Goal: Information Seeking & Learning: Find specific fact

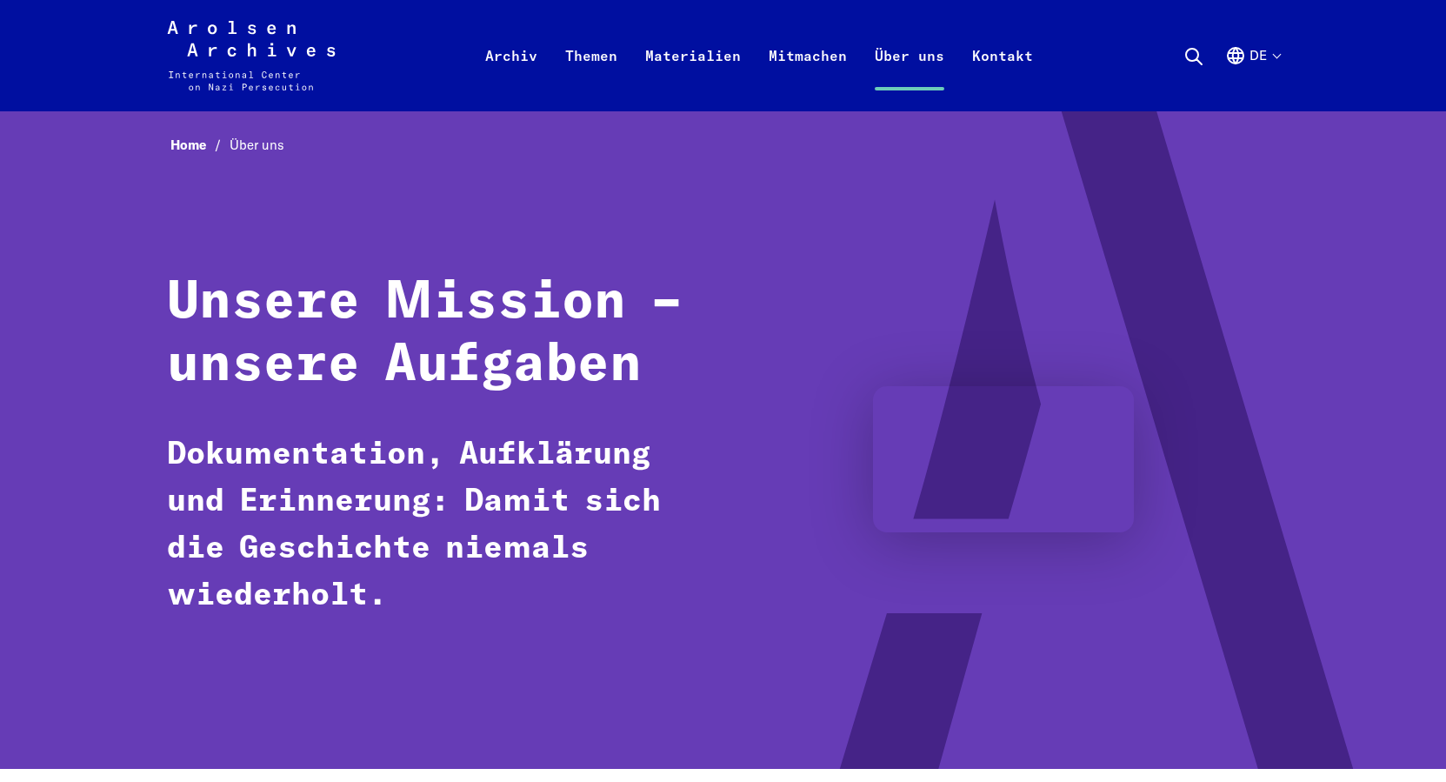
click at [1194, 51] on icon at bounding box center [1193, 56] width 21 height 21
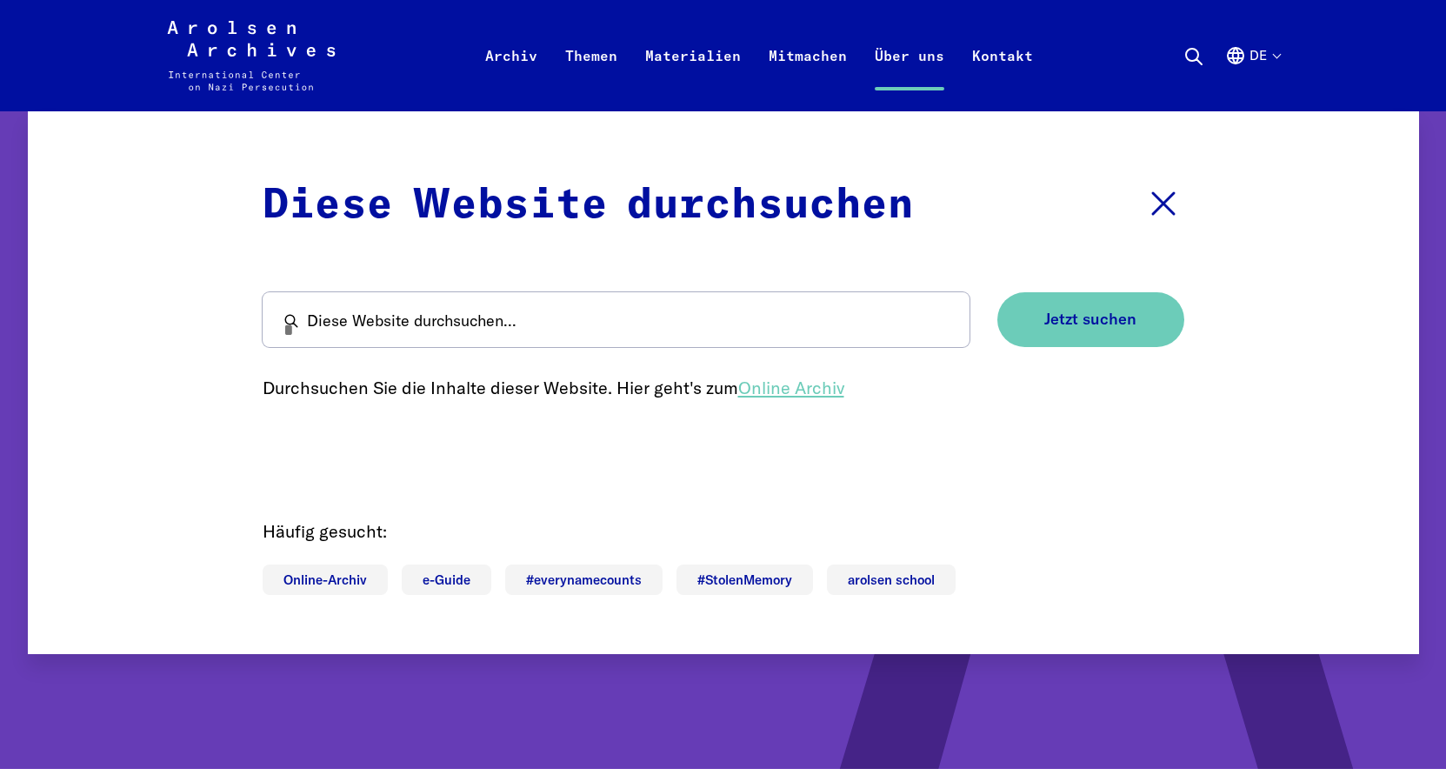
click at [768, 390] on link "Online Archiv" at bounding box center [791, 387] width 106 height 22
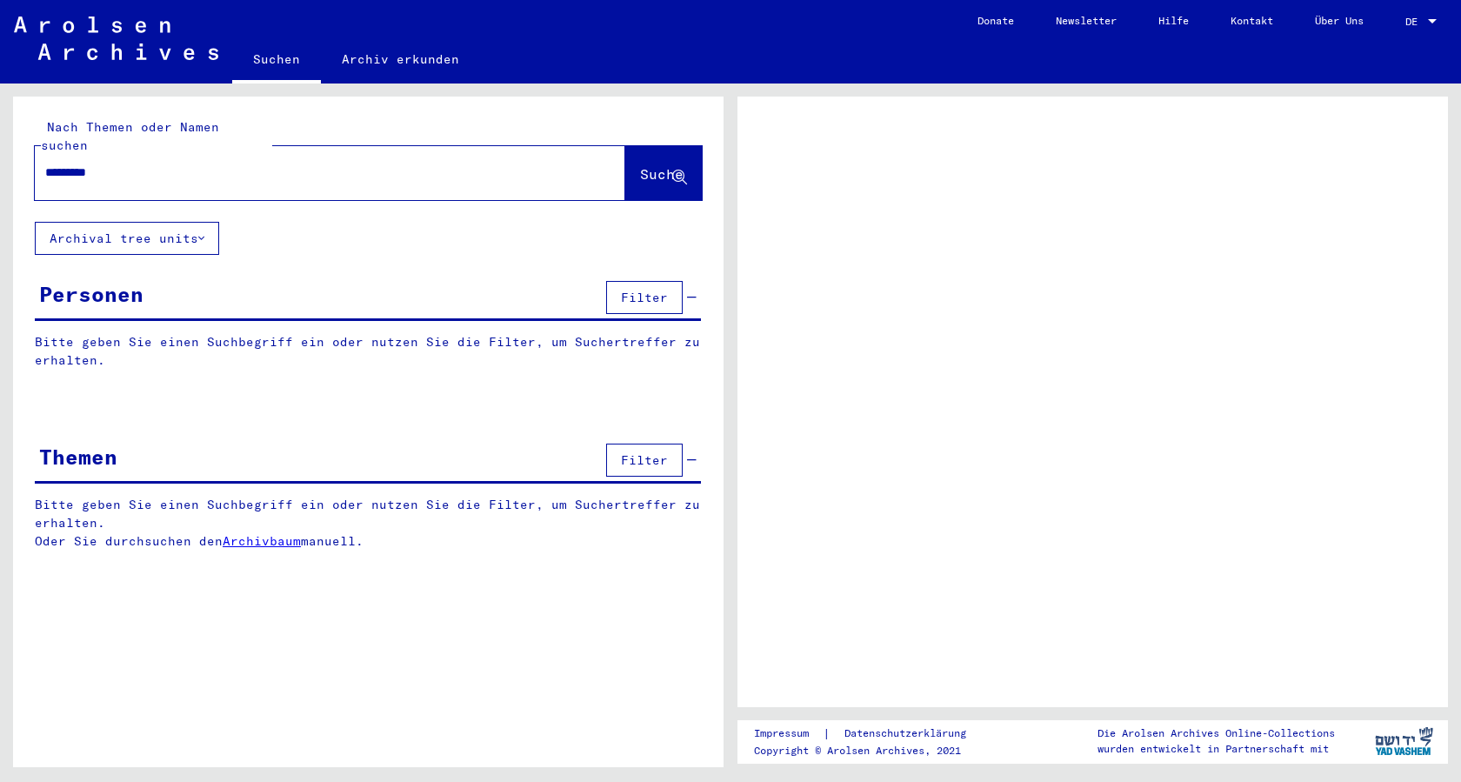
type input "**********"
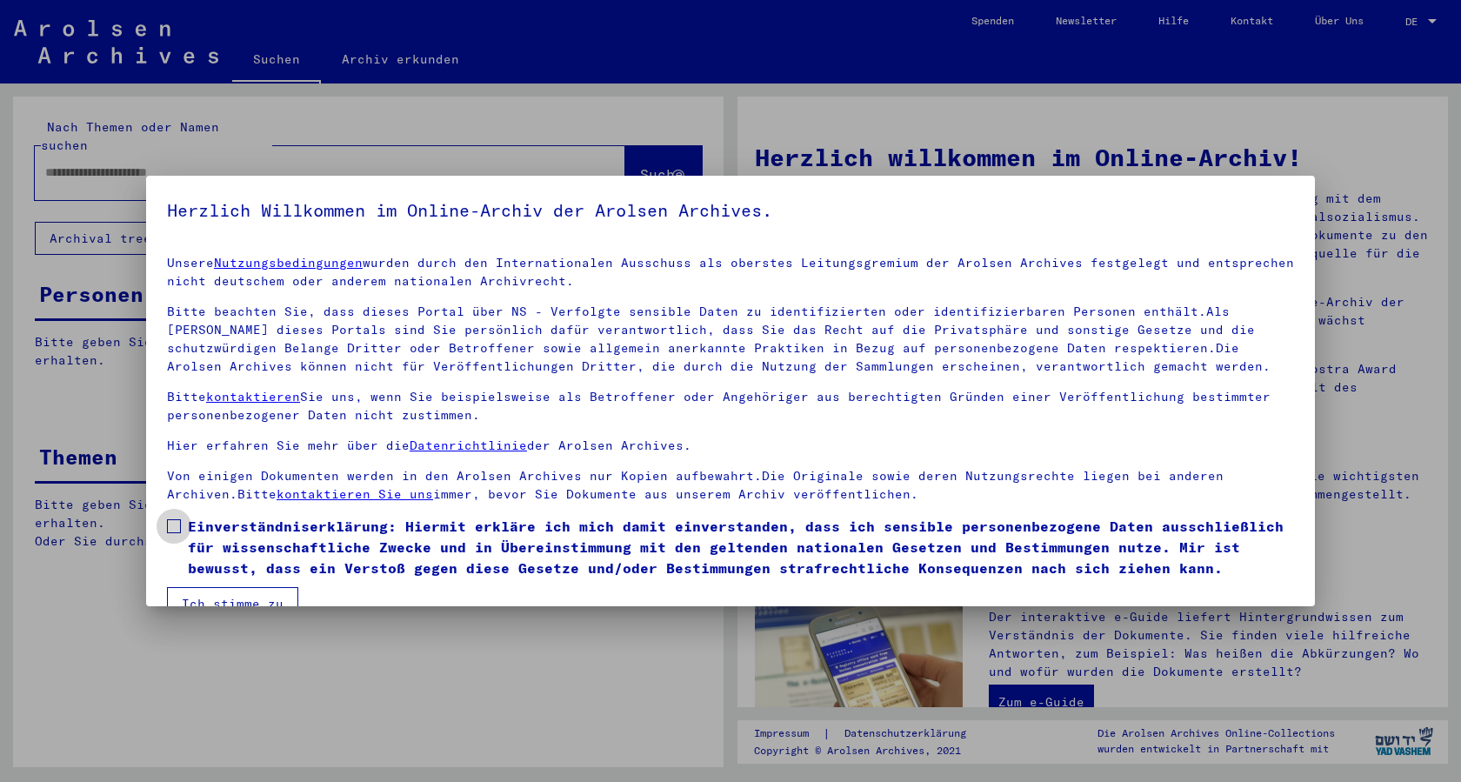
click at [172, 525] on span at bounding box center [174, 526] width 14 height 14
click at [204, 598] on button "Ich stimme zu" at bounding box center [232, 603] width 131 height 33
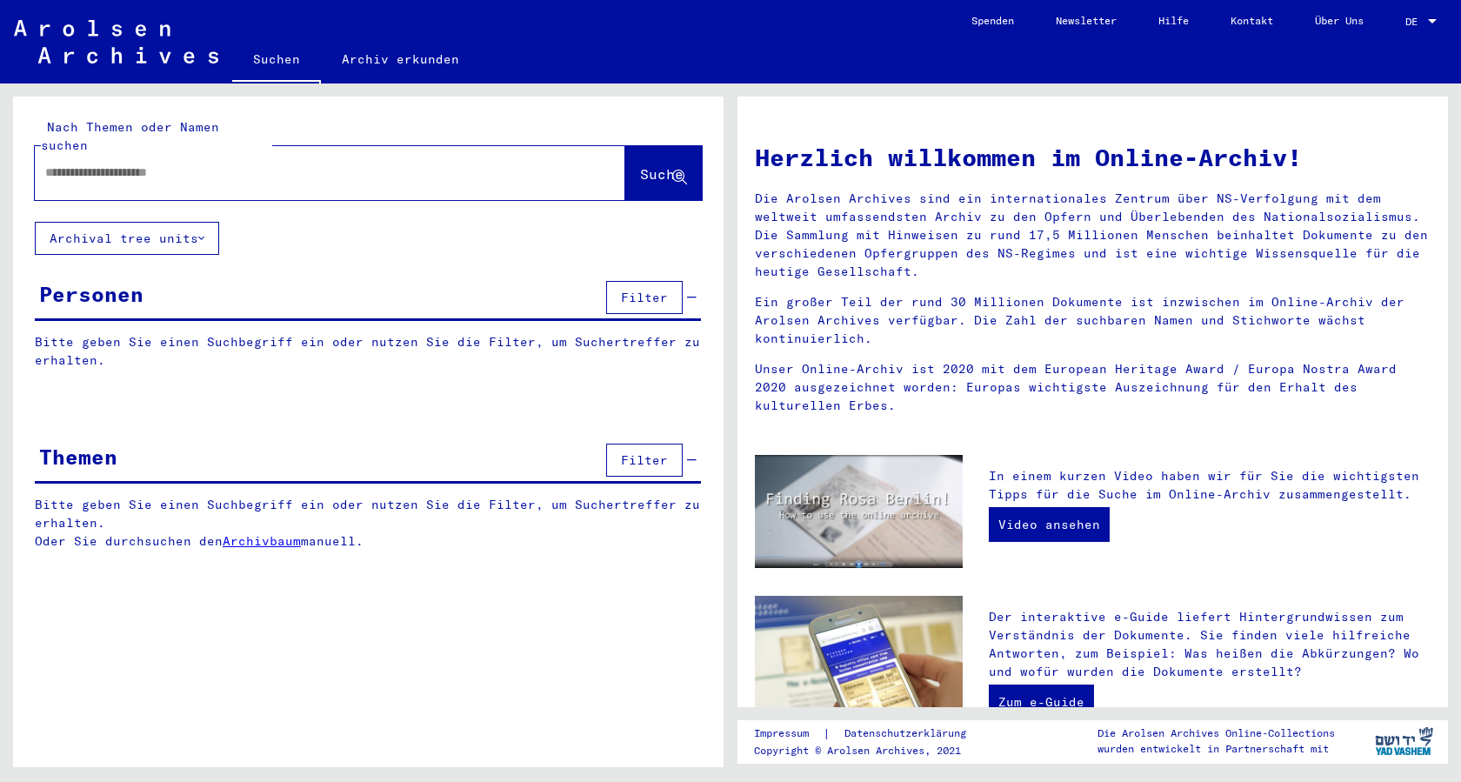
click at [49, 163] on input "text" at bounding box center [309, 172] width 528 height 18
type input "**********"
click at [640, 165] on span "Suche" at bounding box center [661, 173] width 43 height 17
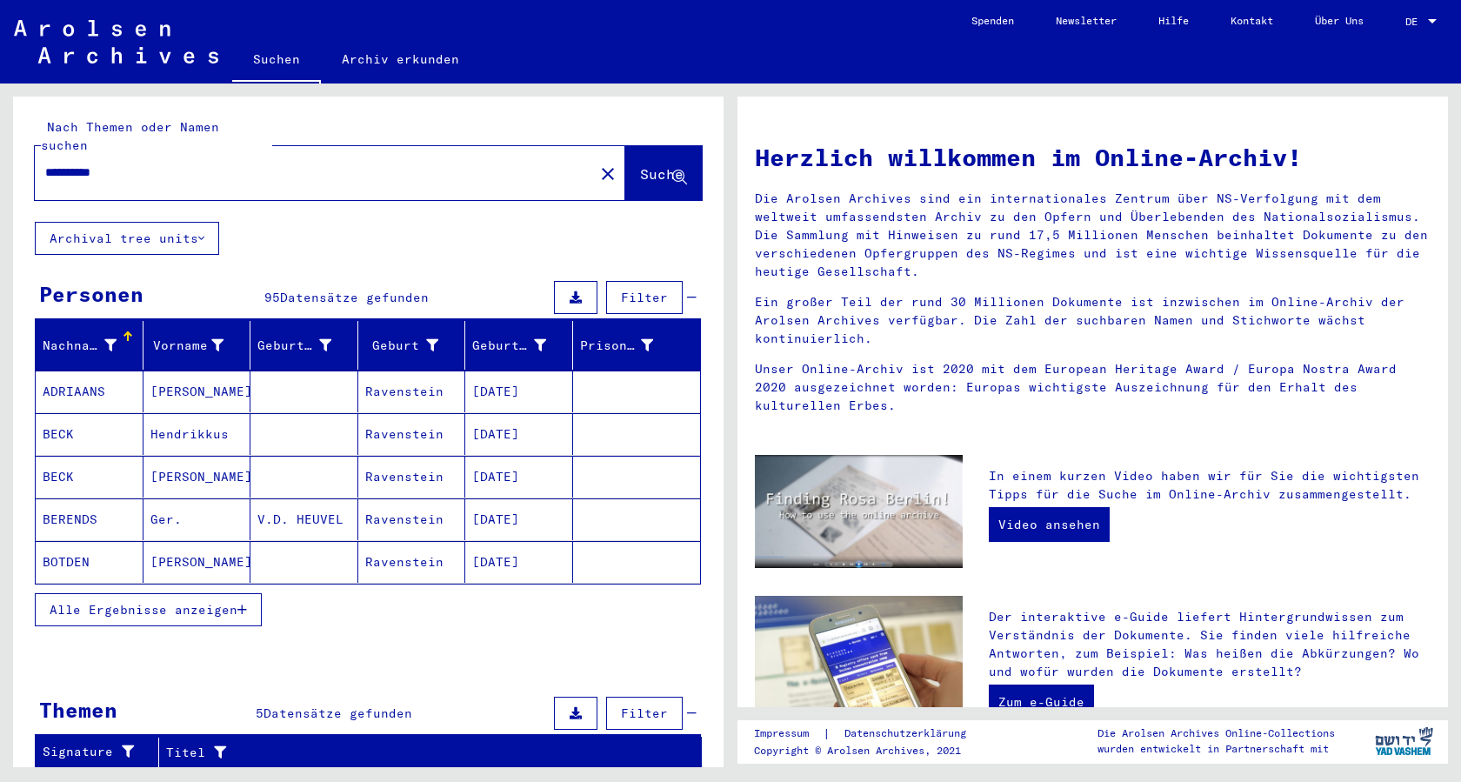
click at [165, 602] on span "Alle Ergebnisse anzeigen" at bounding box center [144, 610] width 188 height 16
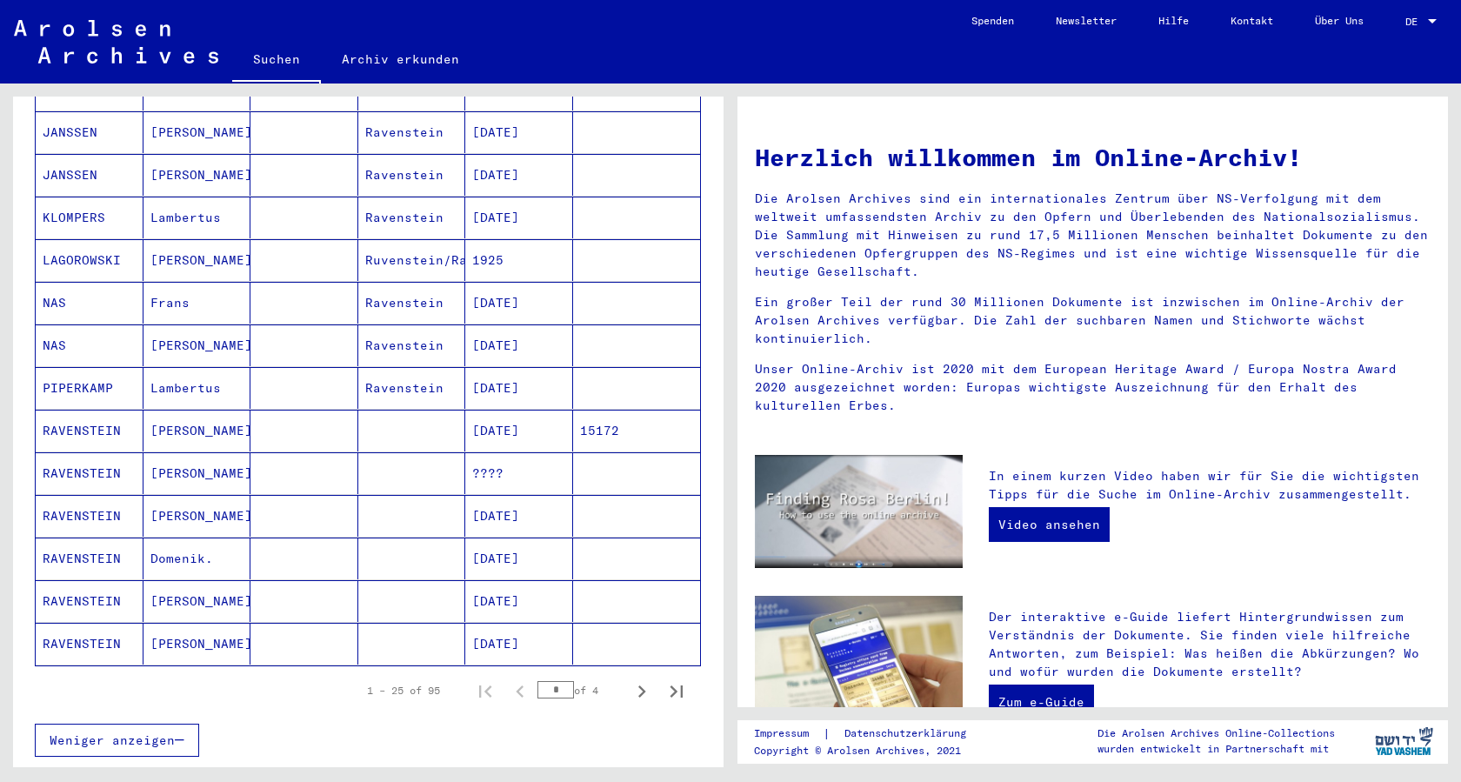
scroll to position [744, 0]
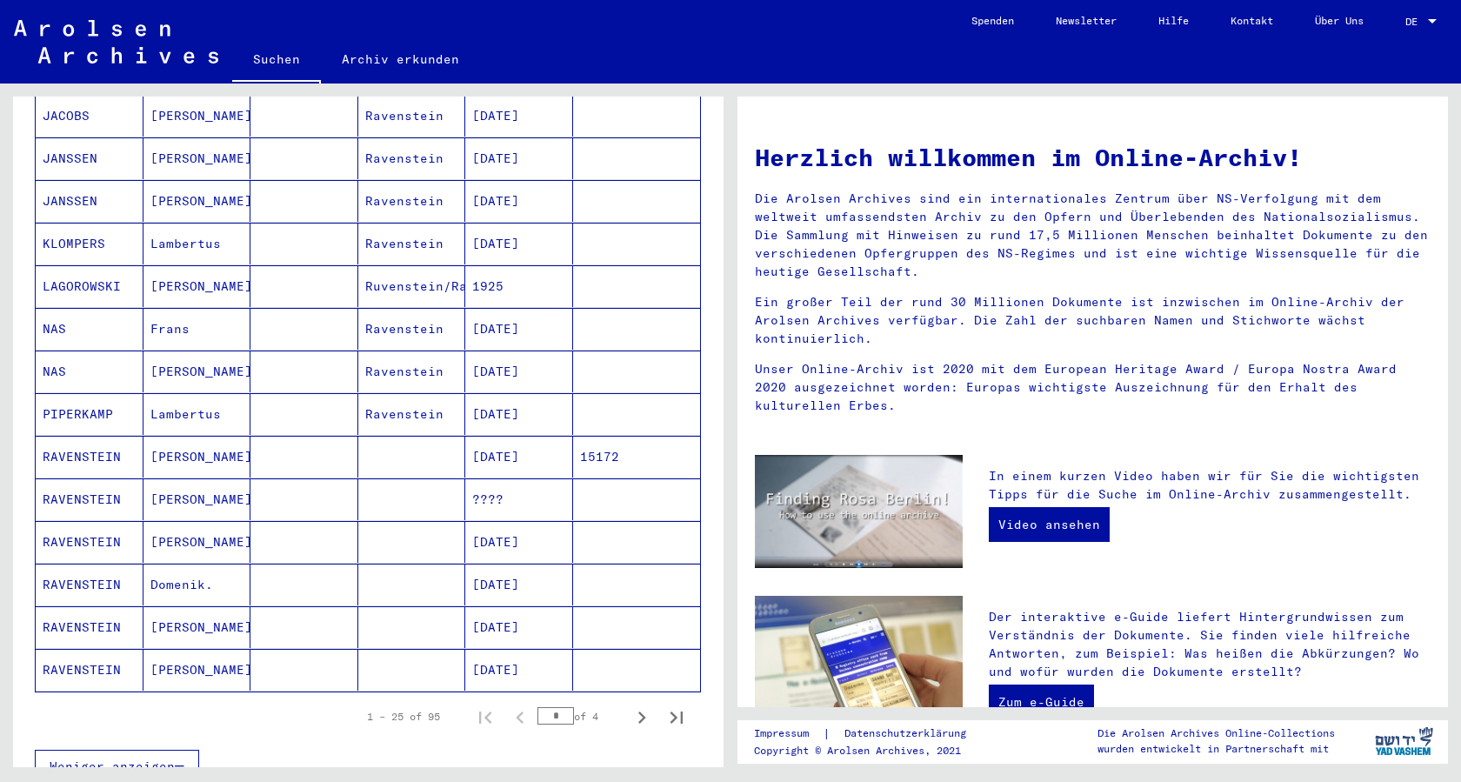
click at [84, 478] on mat-cell "RAVENSTEIN" at bounding box center [90, 499] width 108 height 42
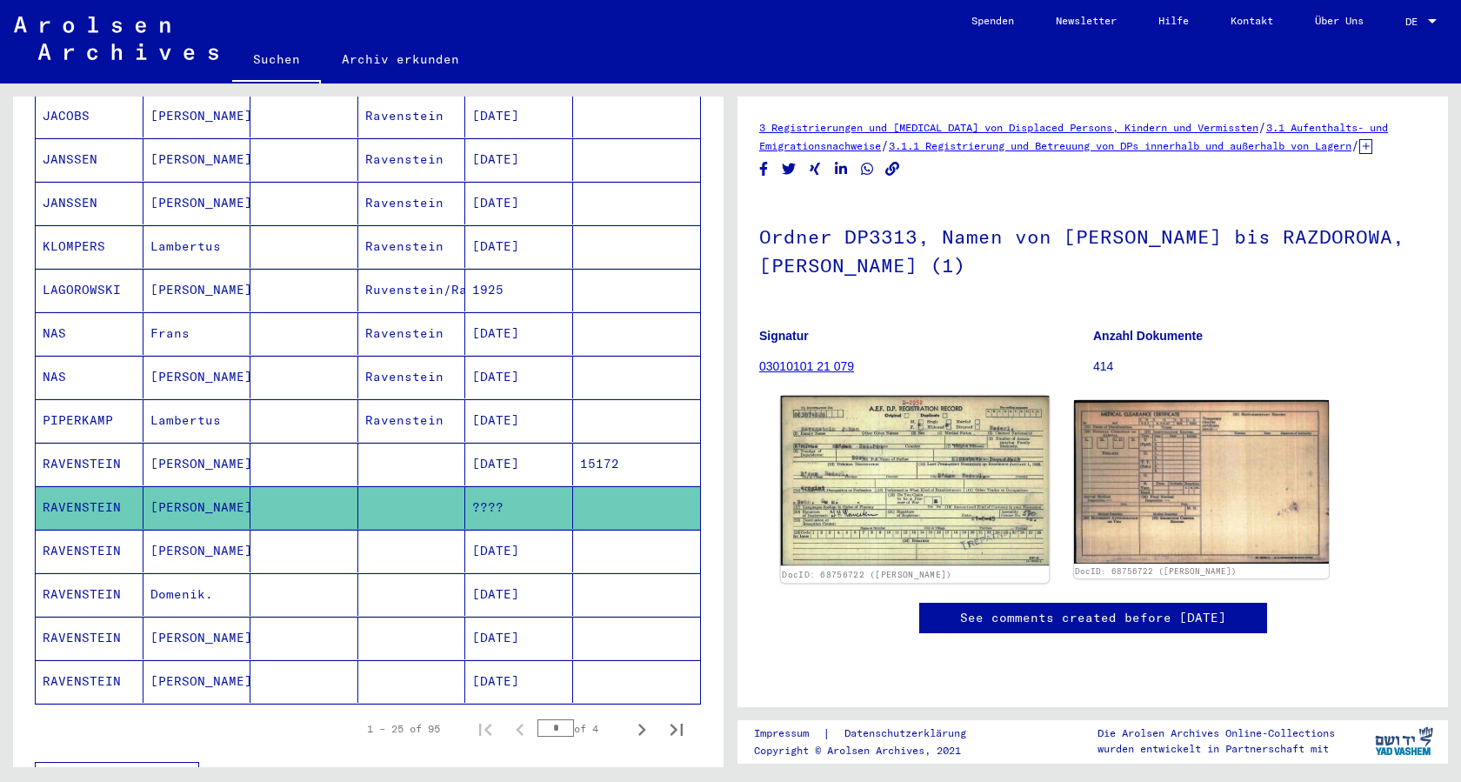
click at [876, 511] on img at bounding box center [915, 481] width 268 height 170
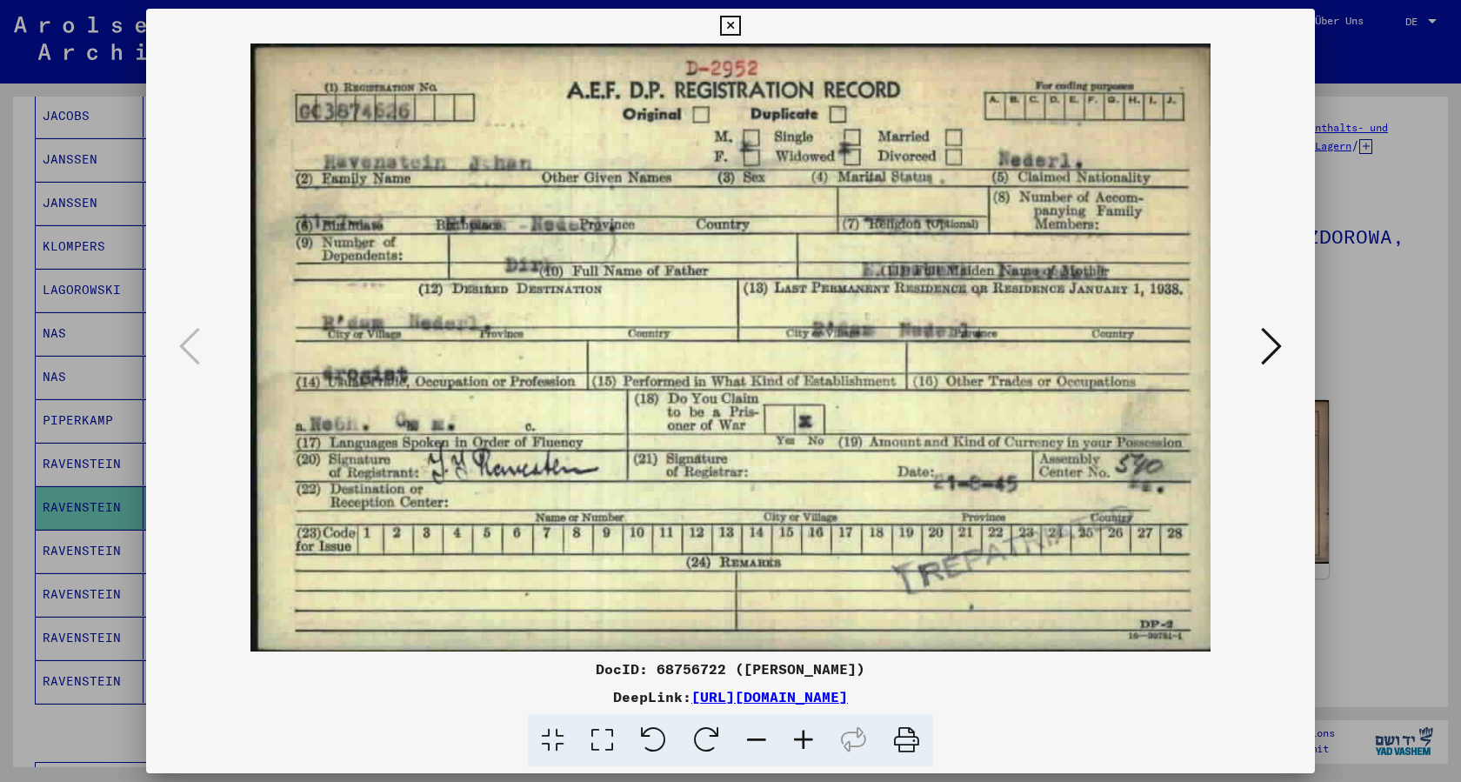
click at [740, 28] on icon at bounding box center [730, 26] width 20 height 21
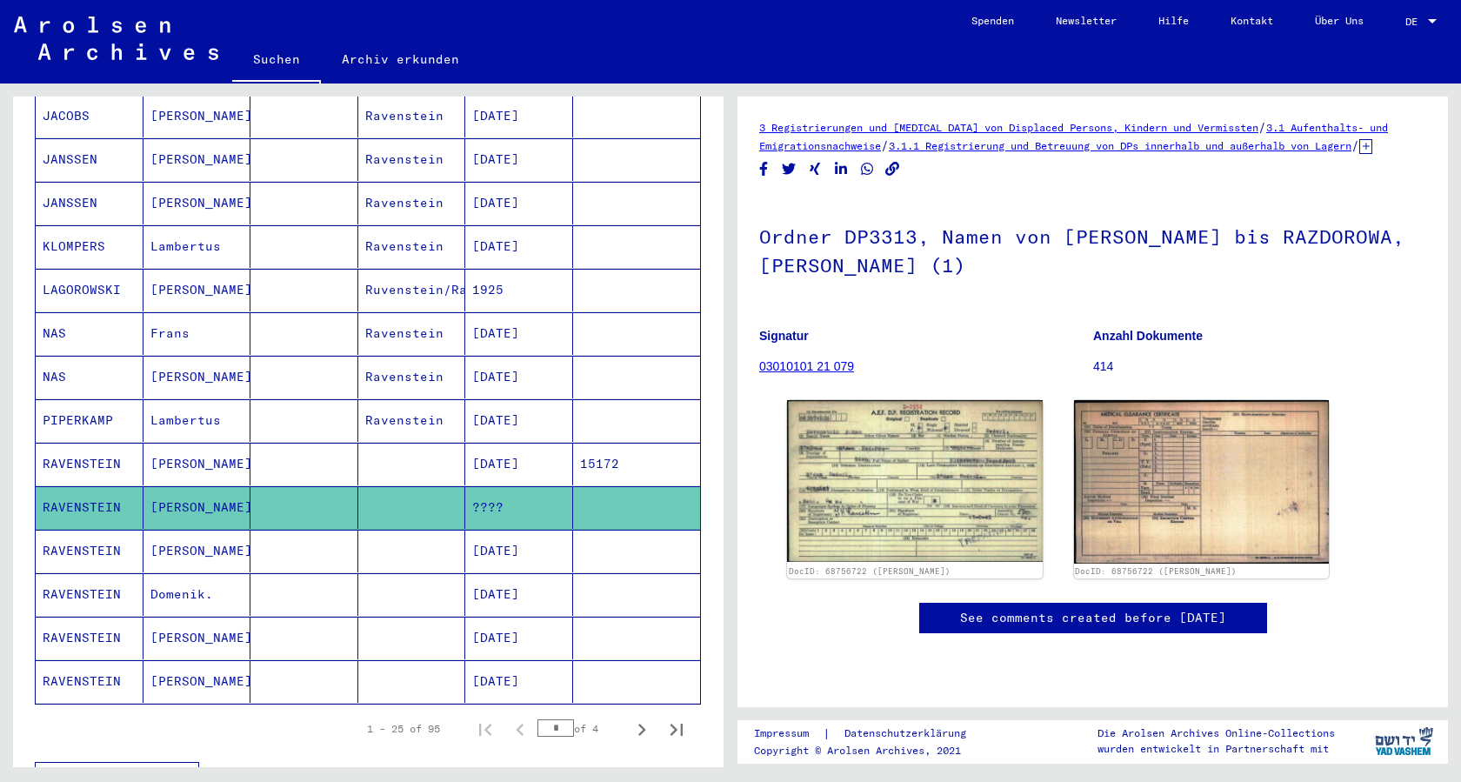
click at [59, 530] on mat-cell "RAVENSTEIN" at bounding box center [90, 550] width 108 height 43
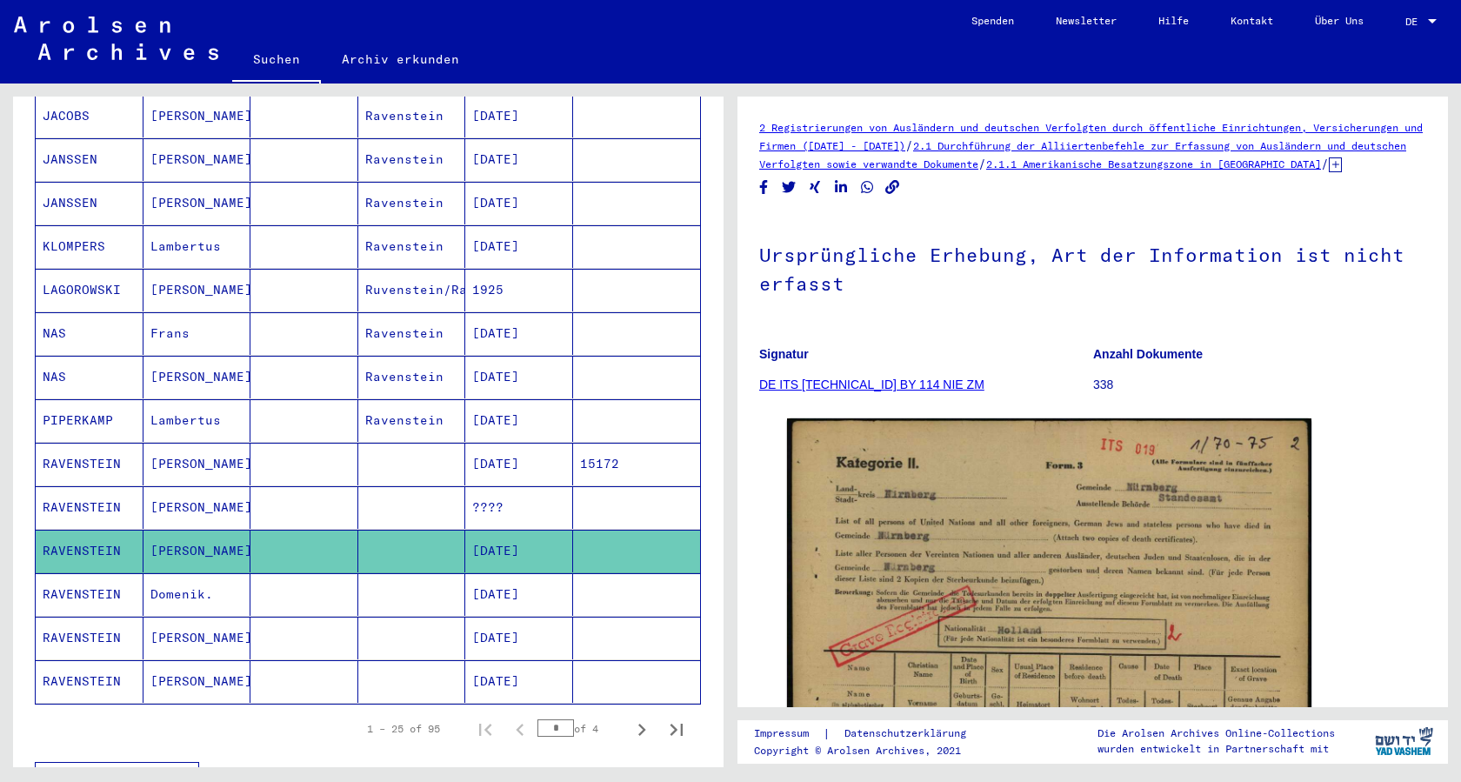
click at [73, 573] on mat-cell "RAVENSTEIN" at bounding box center [90, 594] width 108 height 43
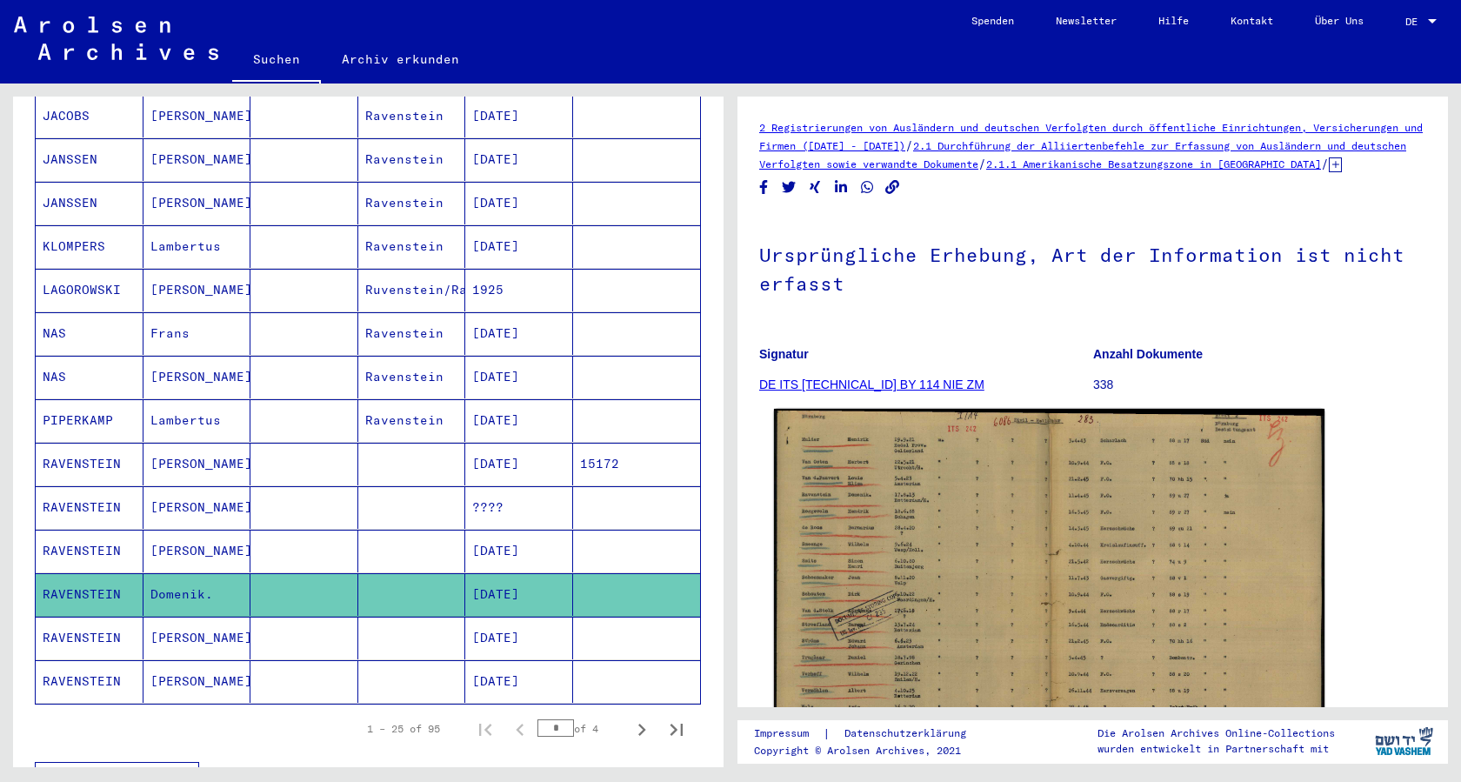
click at [998, 557] on img at bounding box center [1049, 604] width 550 height 390
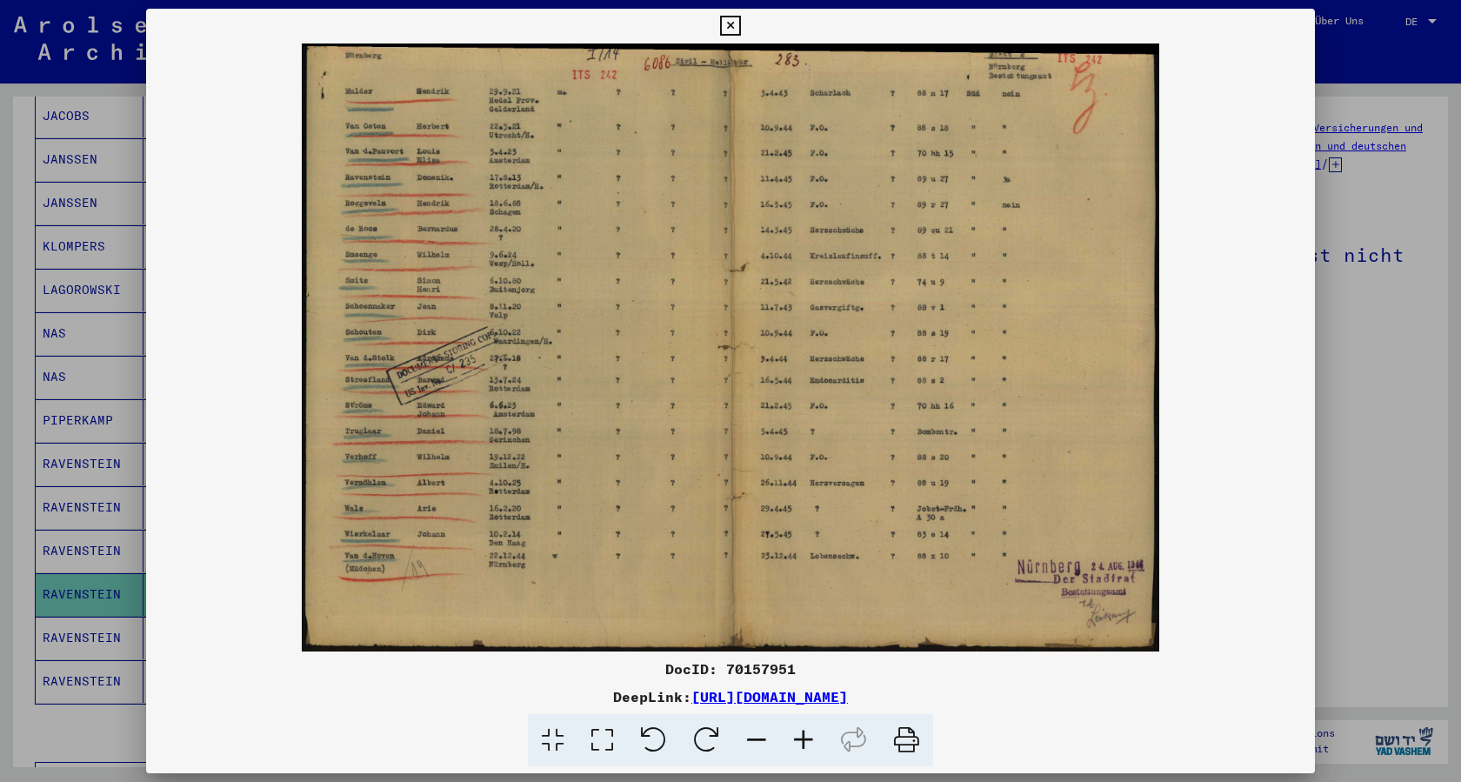
click at [740, 24] on icon at bounding box center [730, 26] width 20 height 21
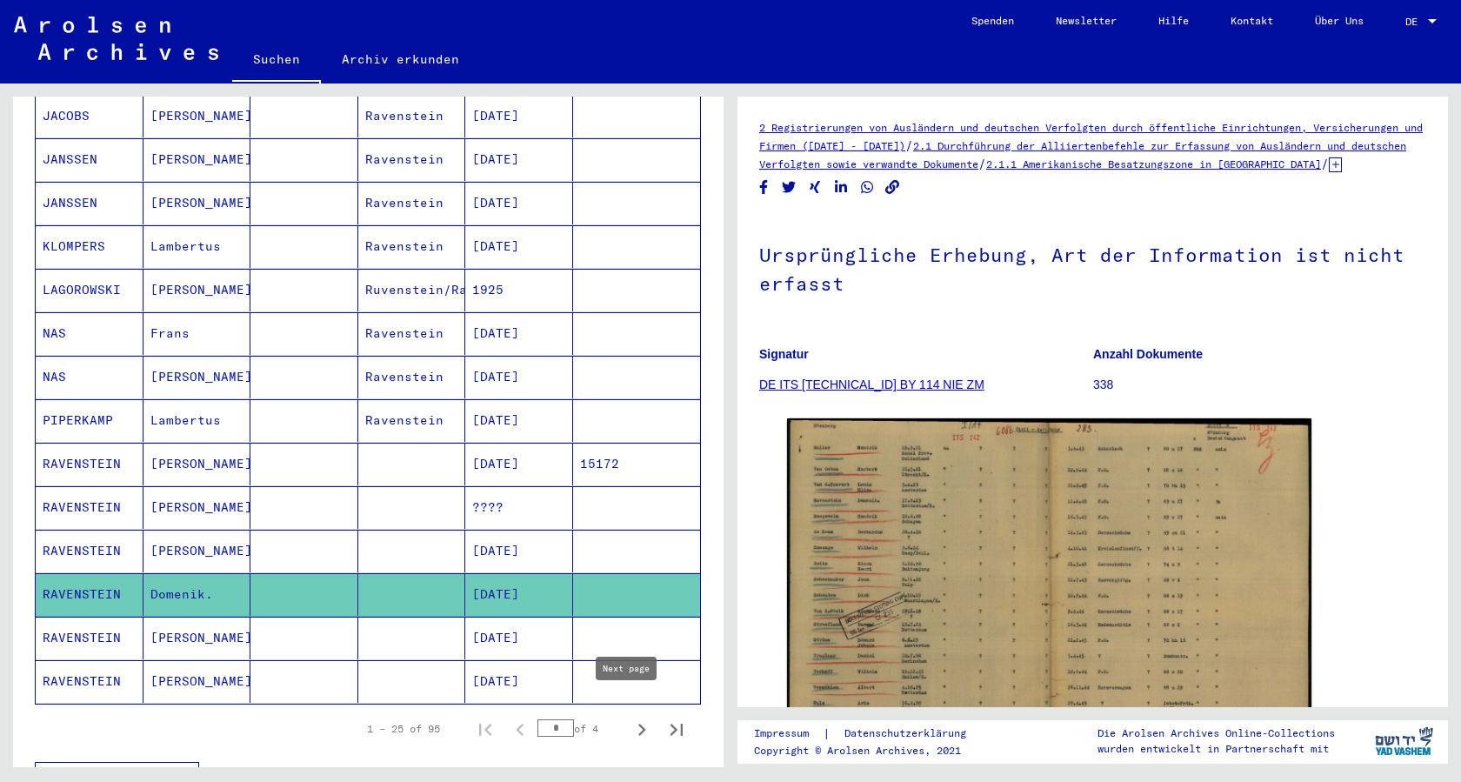
click at [629, 717] on icon "Next page" at bounding box center [641, 729] width 24 height 24
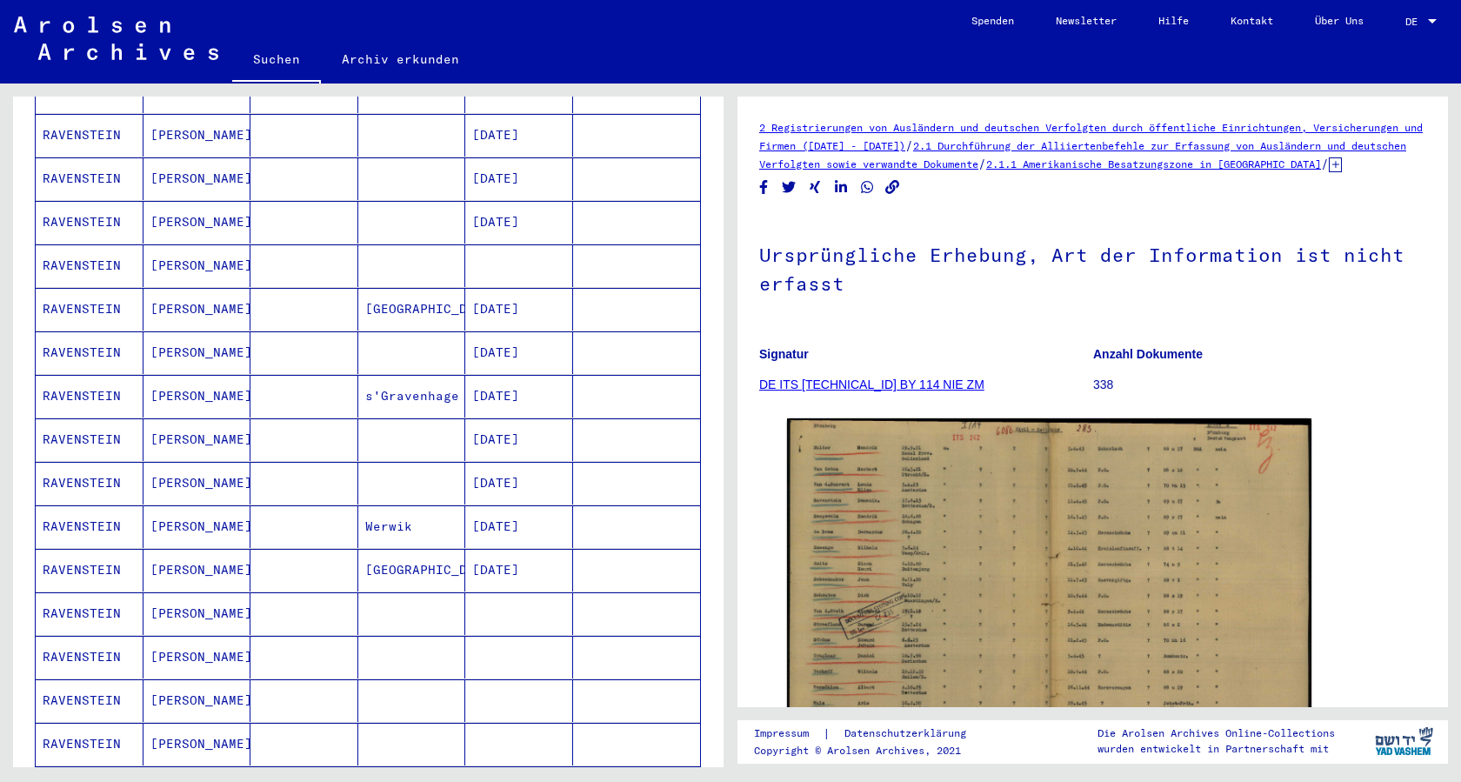
scroll to position [518, 0]
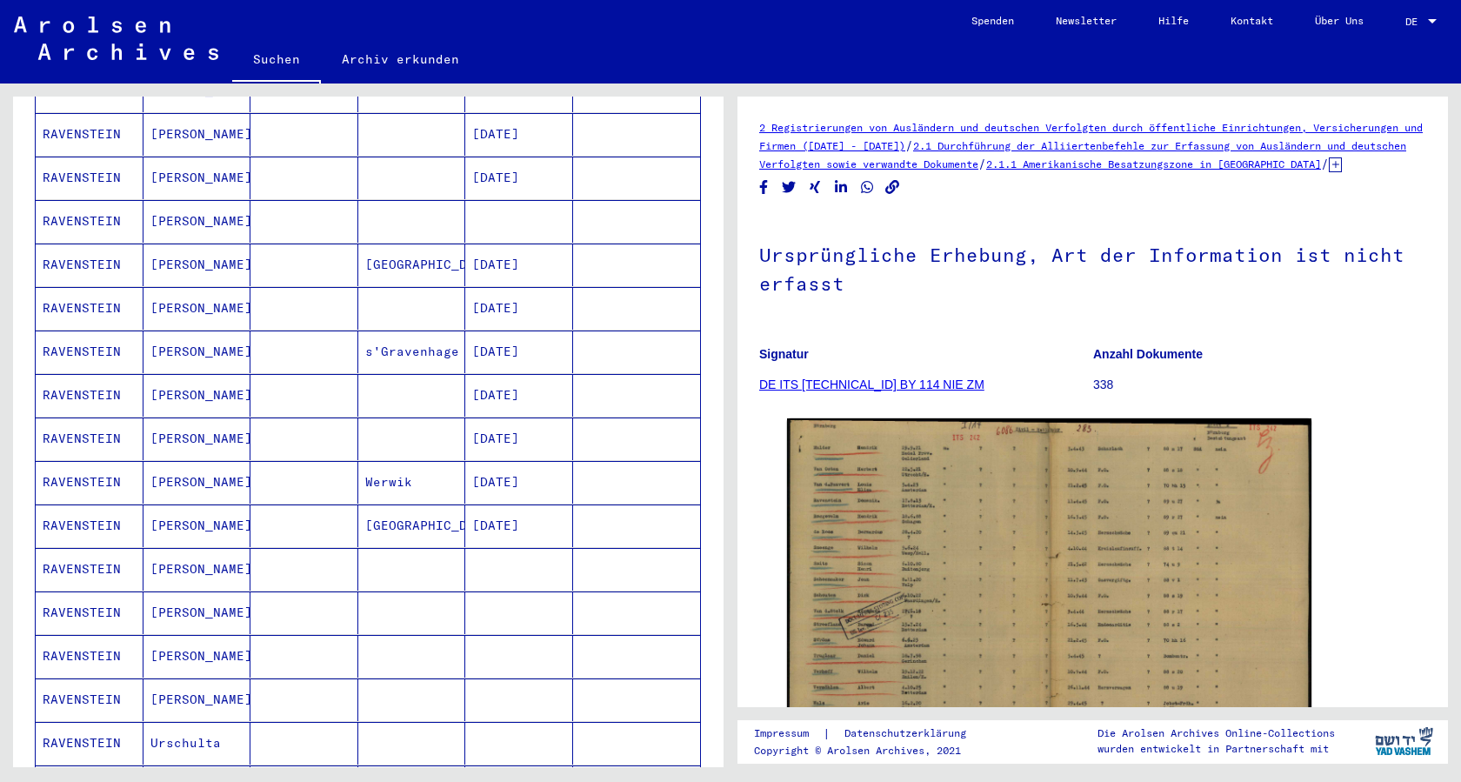
click at [74, 375] on mat-cell "RAVENSTEIN" at bounding box center [90, 395] width 108 height 43
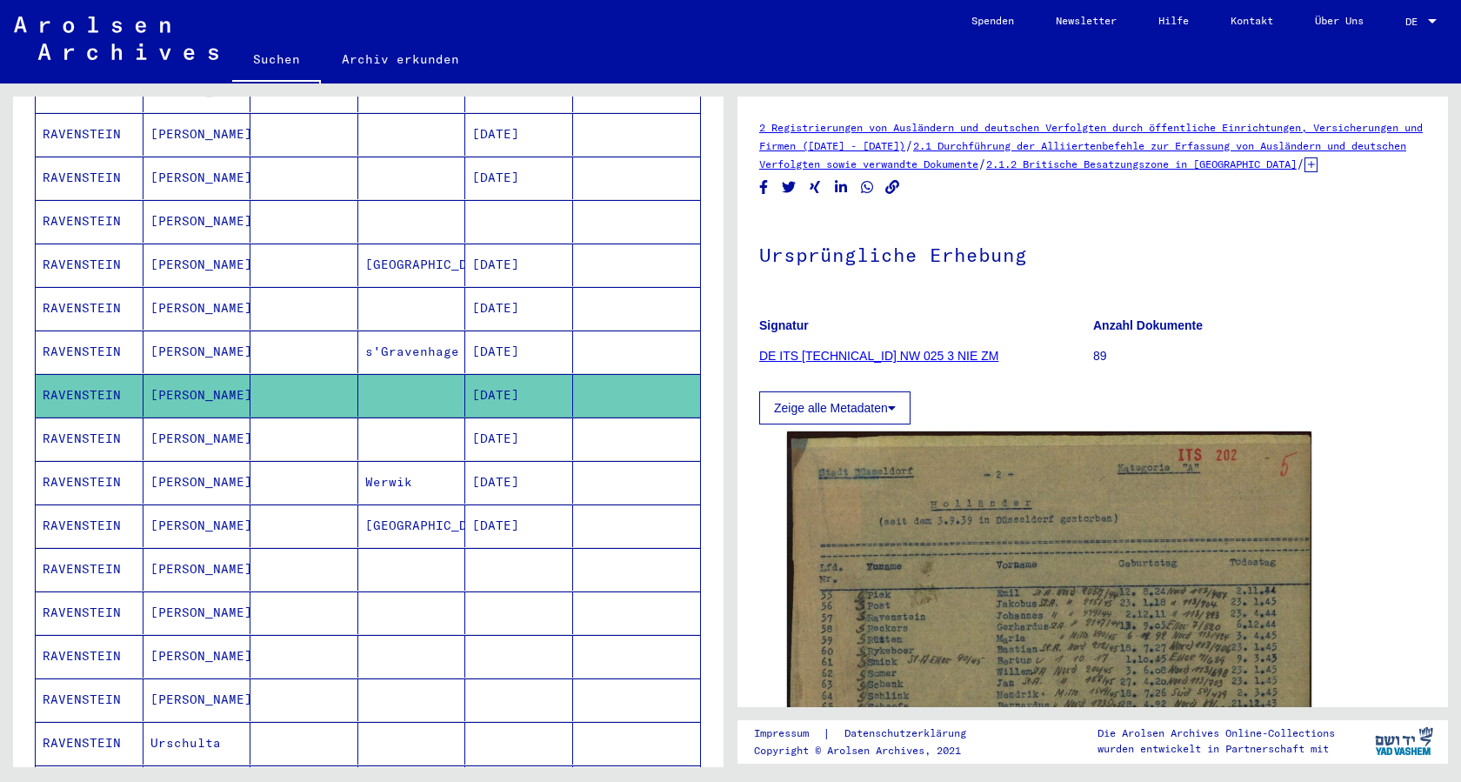
click at [70, 595] on mat-cell "RAVENSTEIN" at bounding box center [90, 612] width 108 height 43
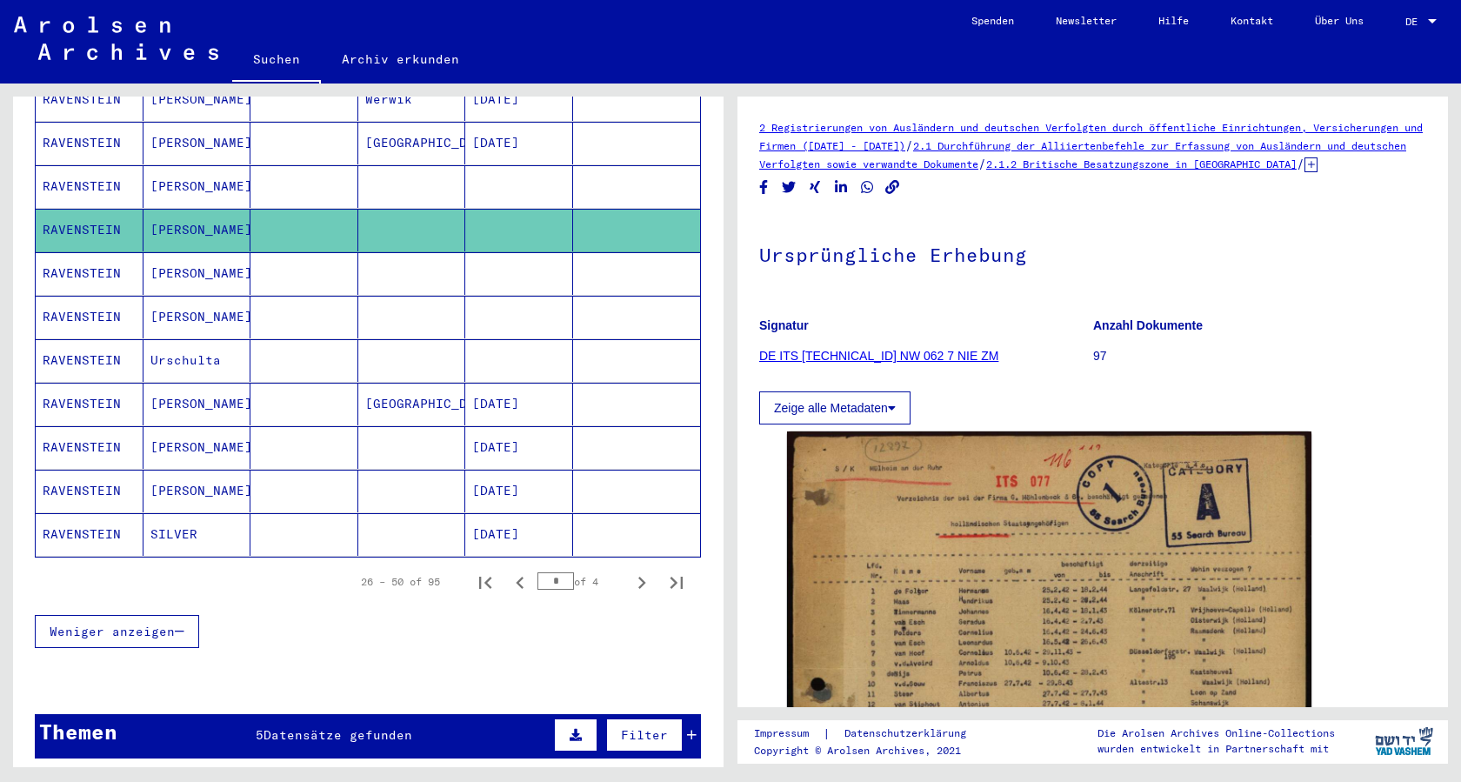
scroll to position [937, 0]
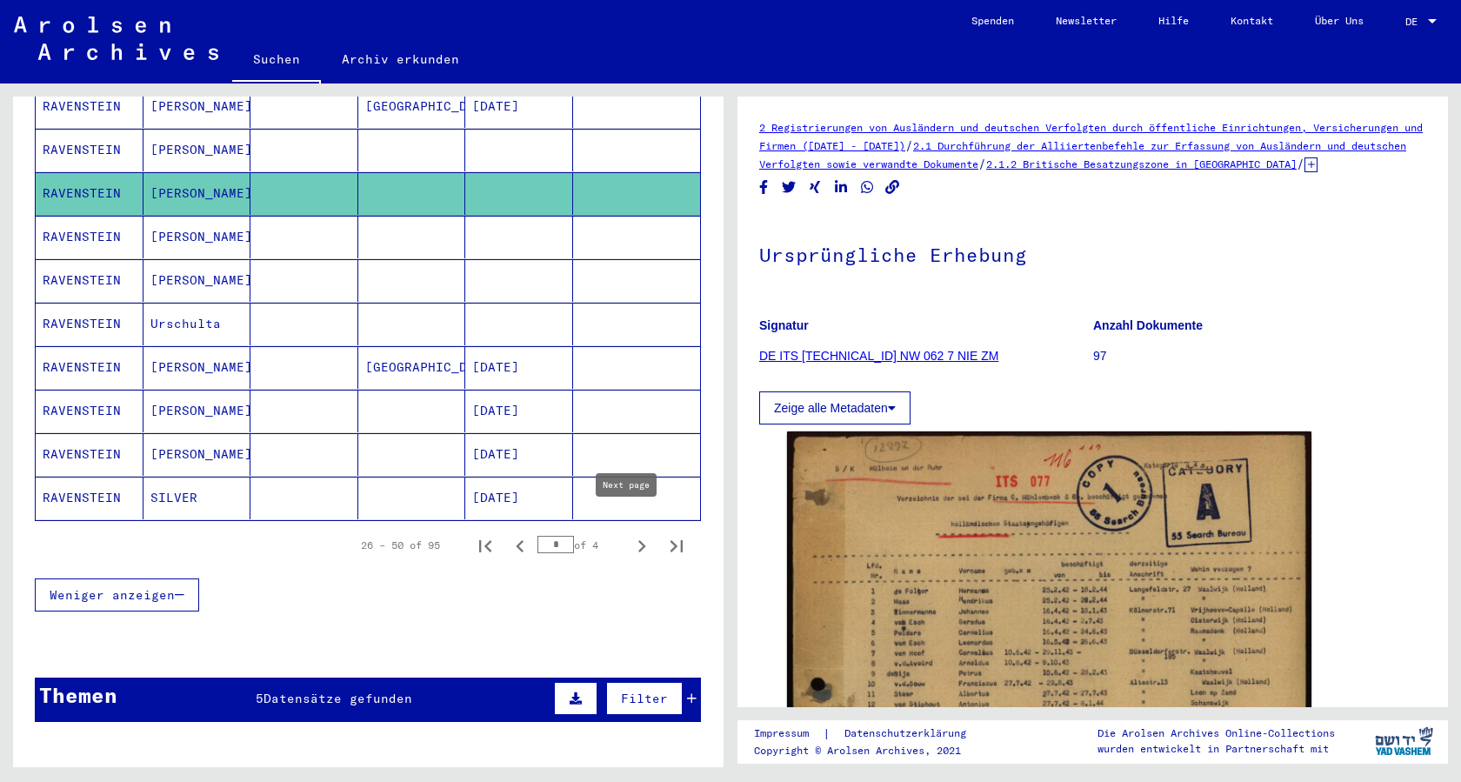
click at [629, 534] on icon "Next page" at bounding box center [641, 546] width 24 height 24
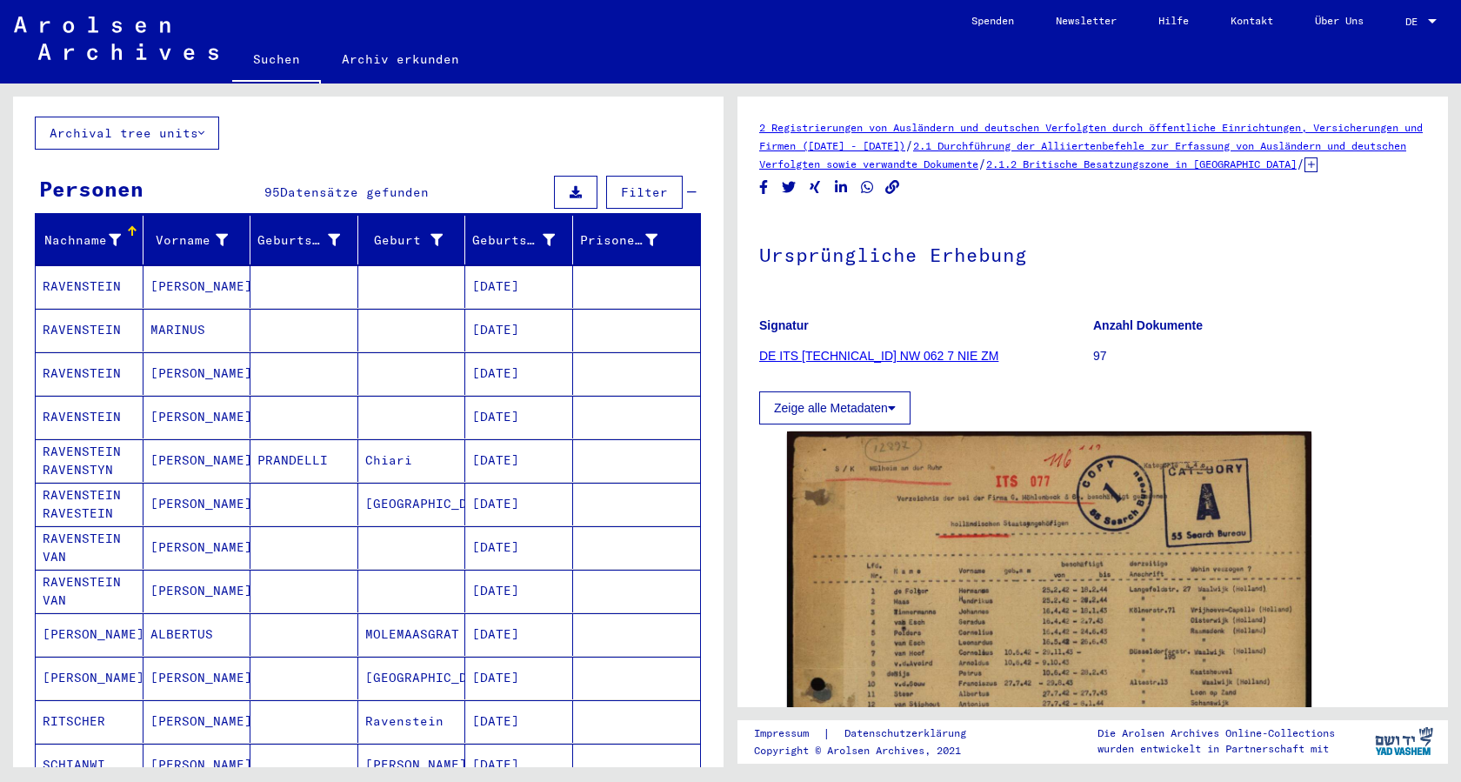
scroll to position [78, 0]
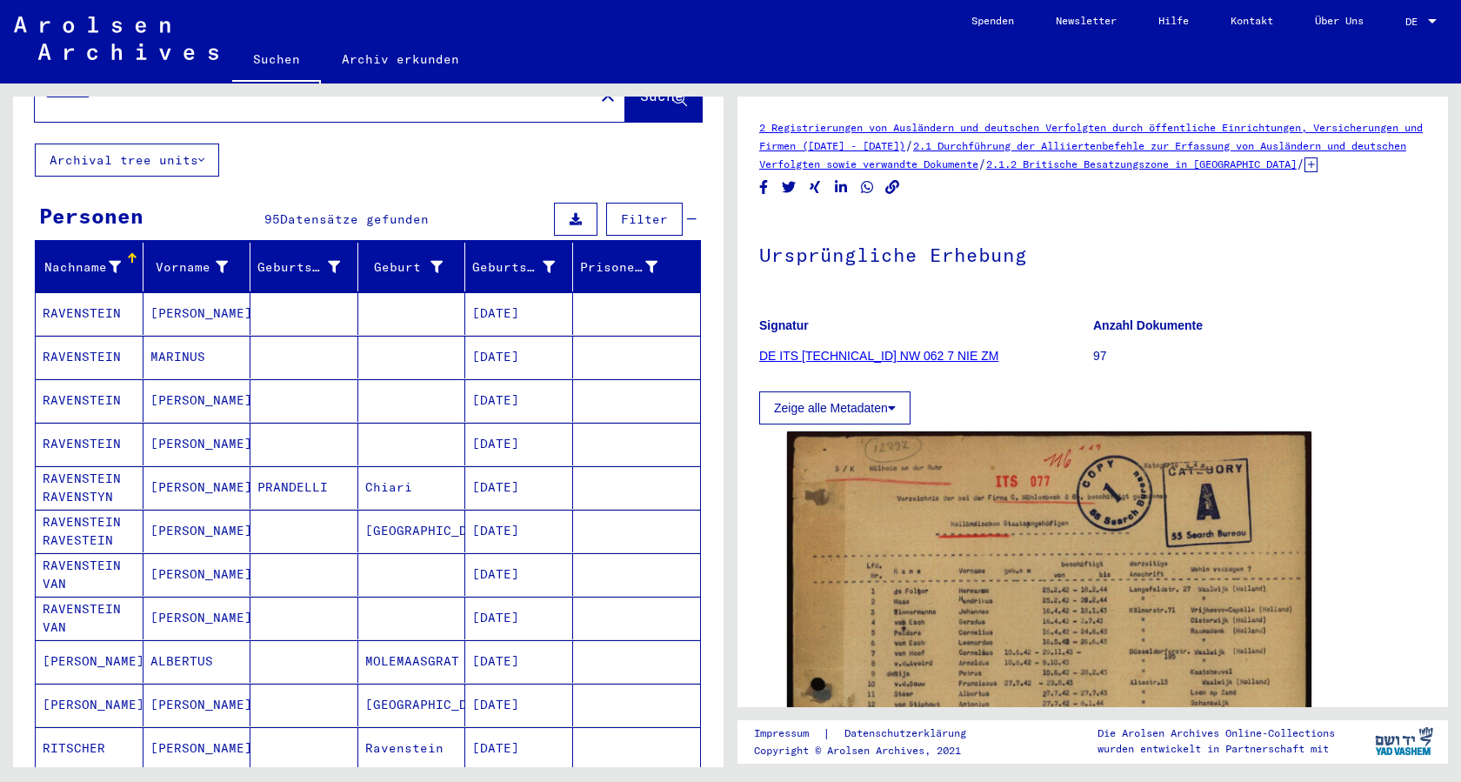
click at [65, 292] on mat-cell "RAVENSTEIN" at bounding box center [90, 313] width 108 height 43
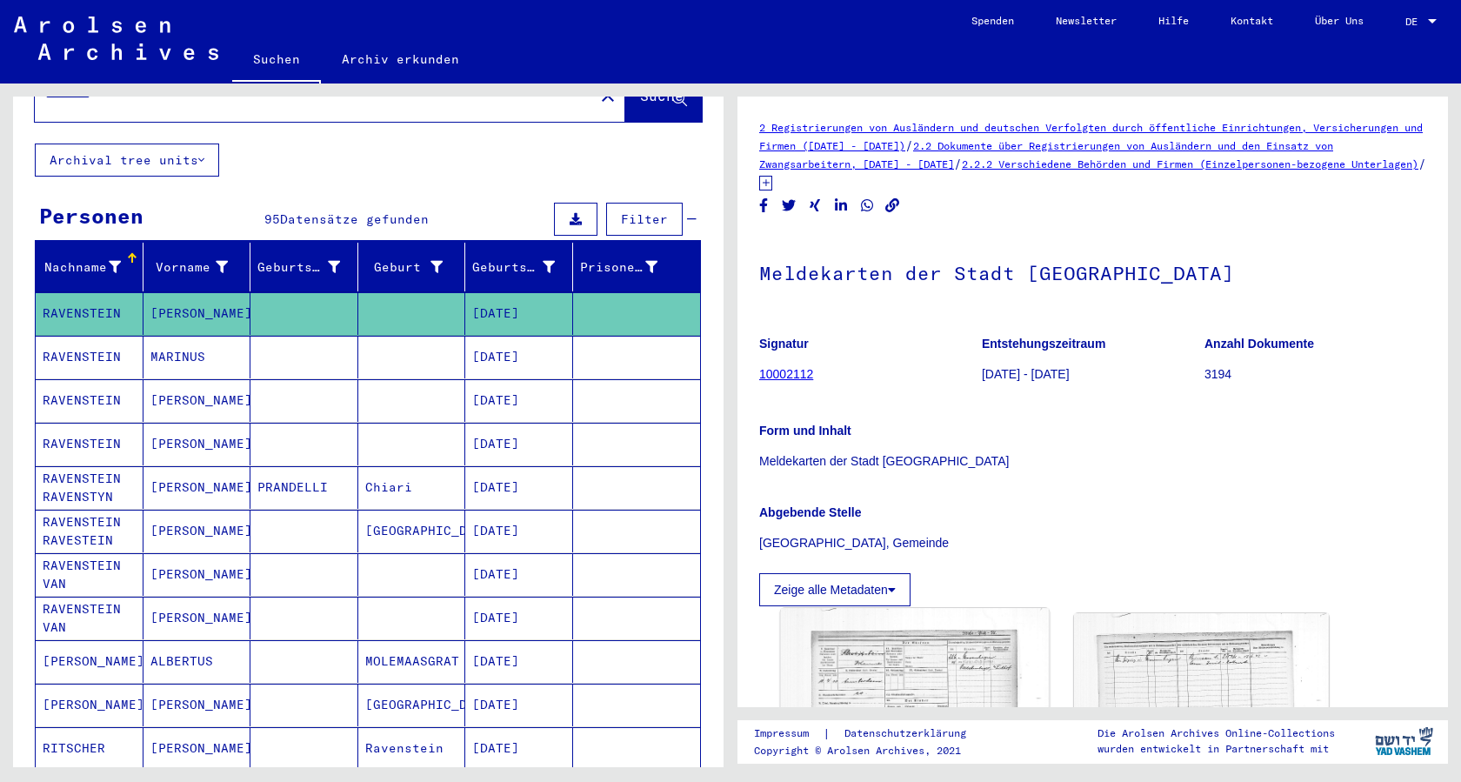
click at [902, 681] on img at bounding box center [915, 706] width 268 height 197
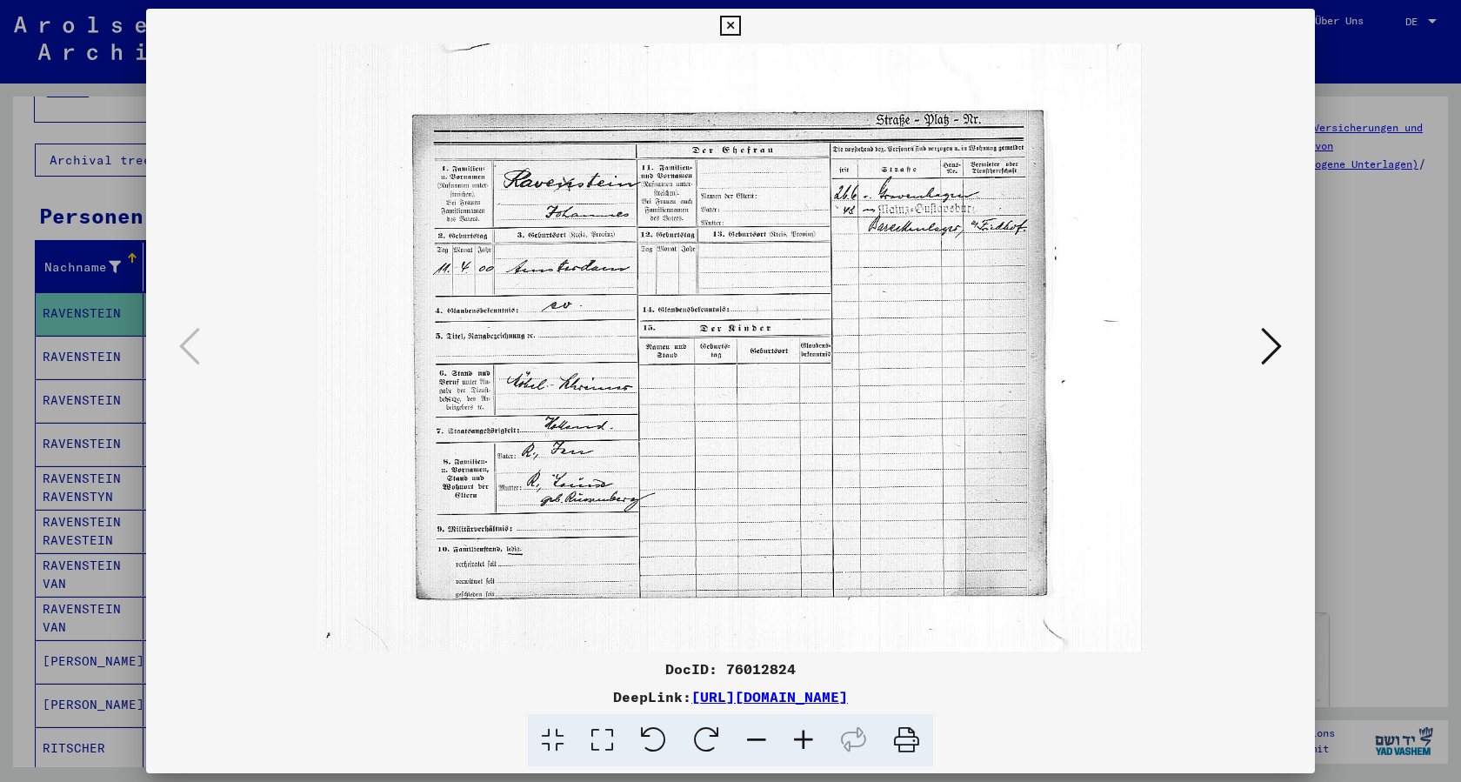
click at [740, 27] on icon at bounding box center [730, 26] width 20 height 21
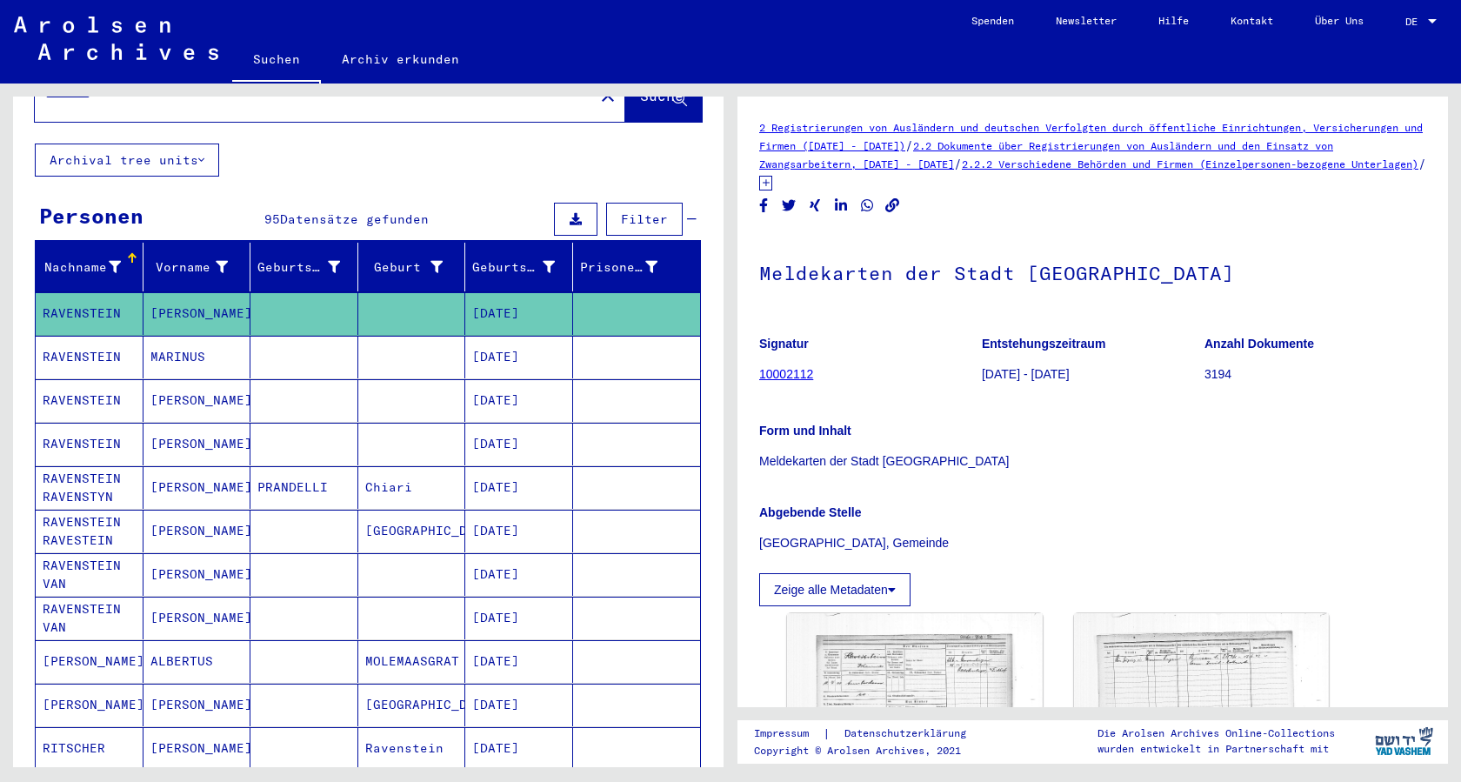
click at [72, 379] on mat-cell "RAVENSTEIN" at bounding box center [90, 400] width 108 height 43
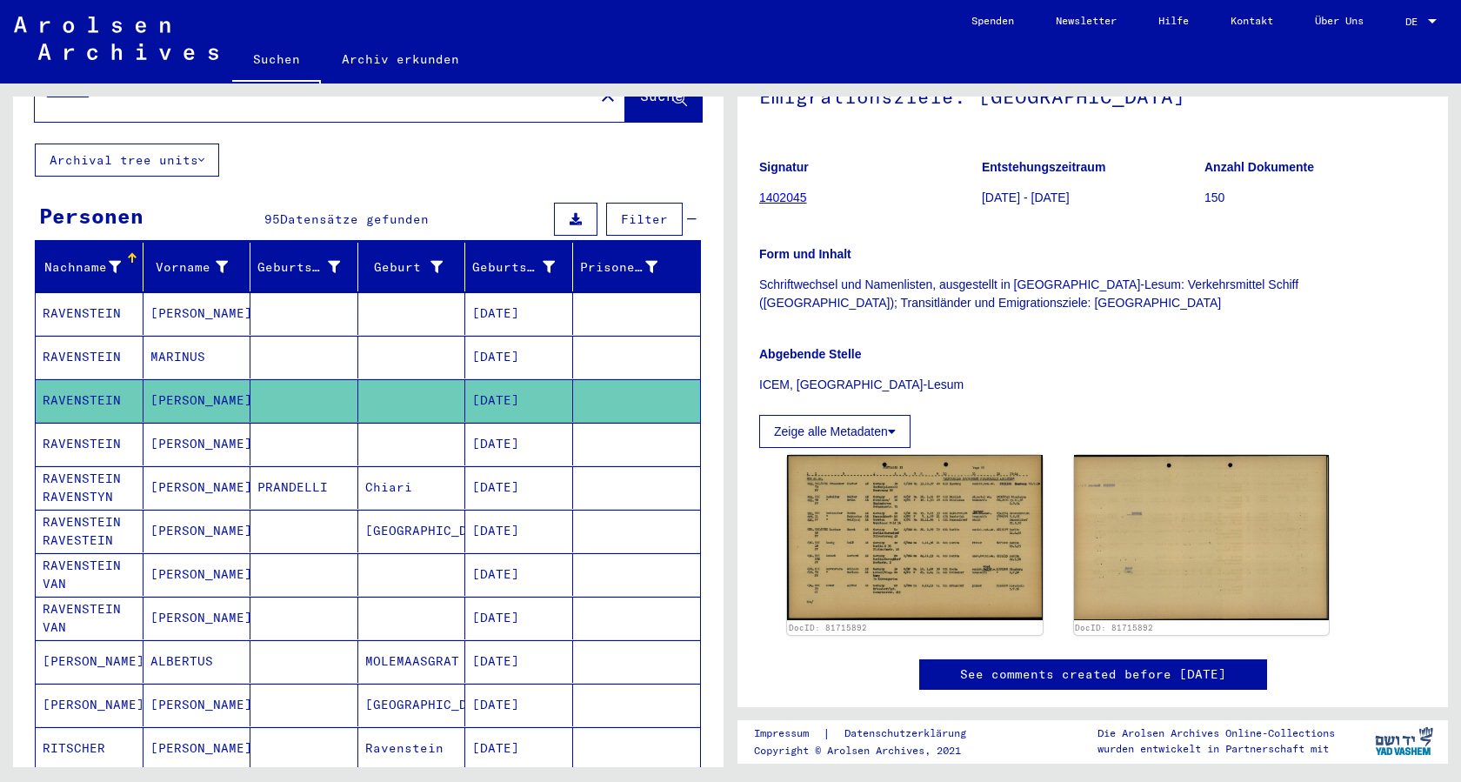
scroll to position [235, 0]
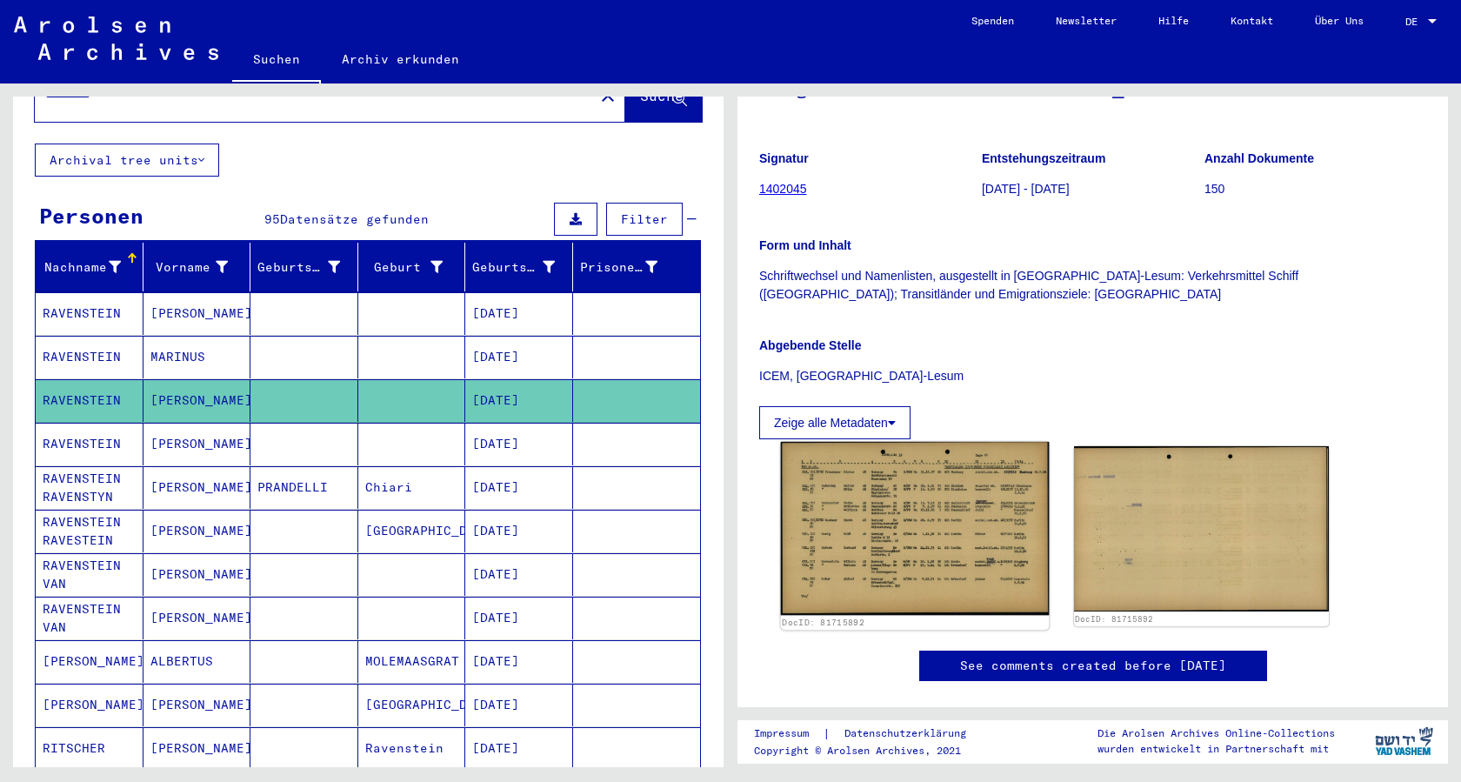
click at [849, 491] on img at bounding box center [915, 528] width 268 height 173
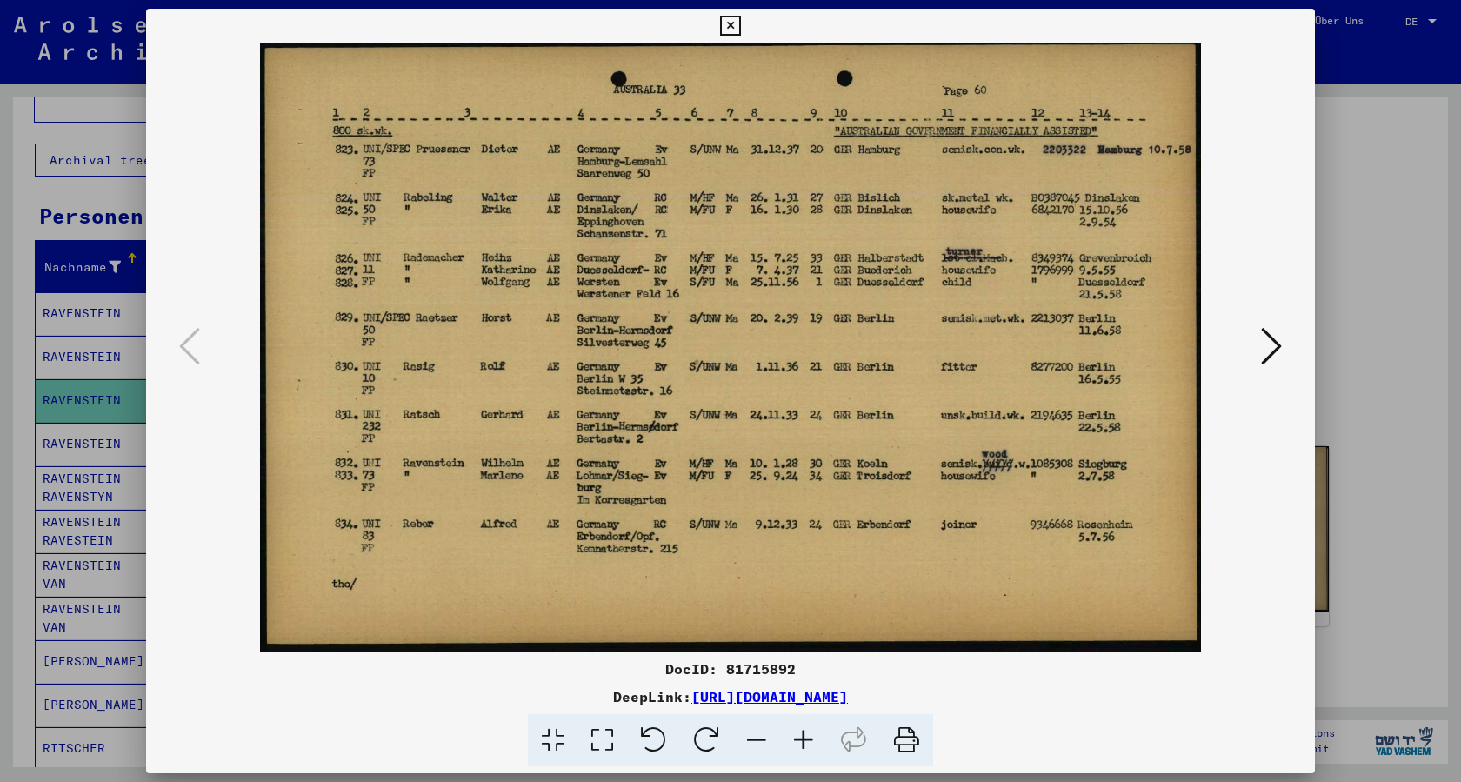
click at [740, 23] on icon at bounding box center [730, 26] width 20 height 21
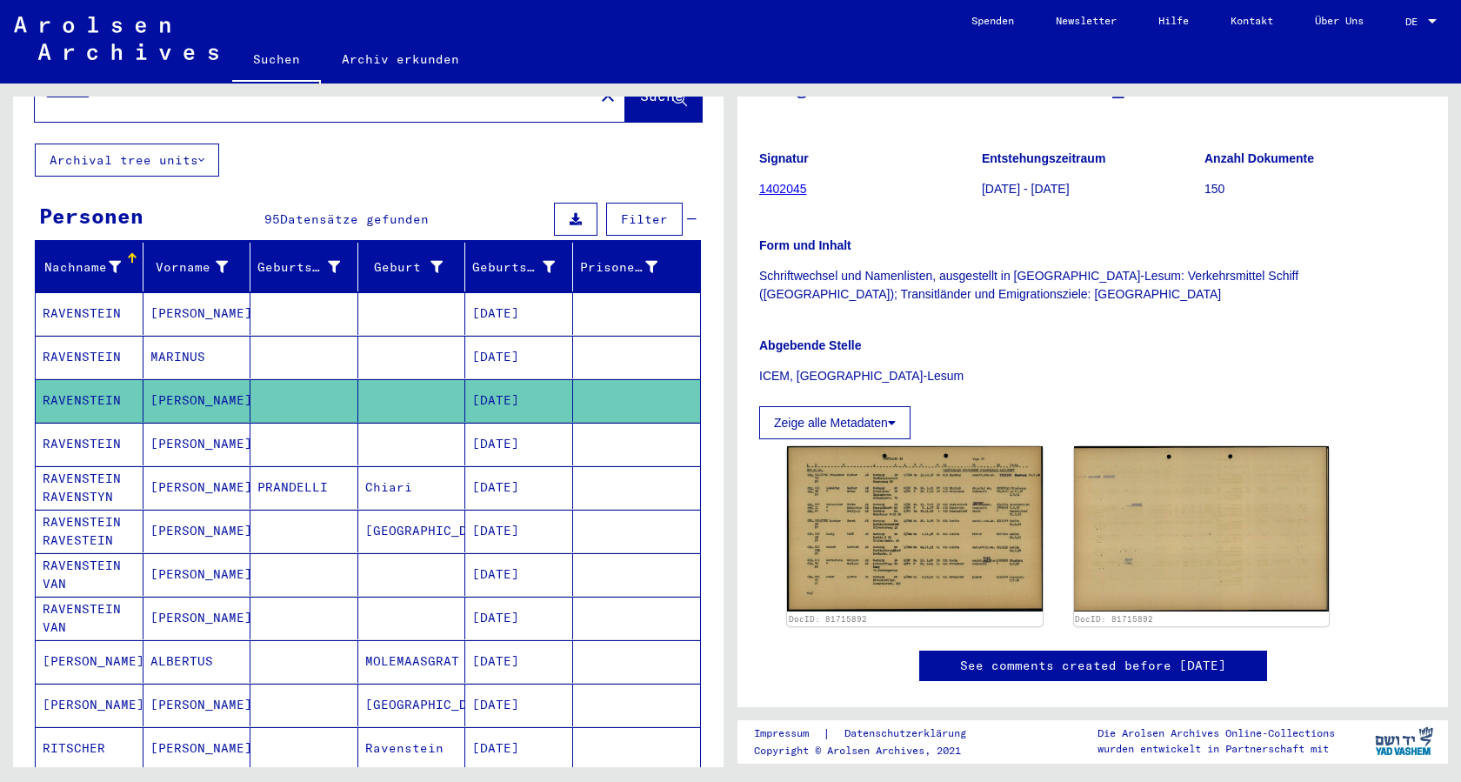
click at [92, 423] on mat-cell "RAVENSTEIN" at bounding box center [90, 444] width 108 height 43
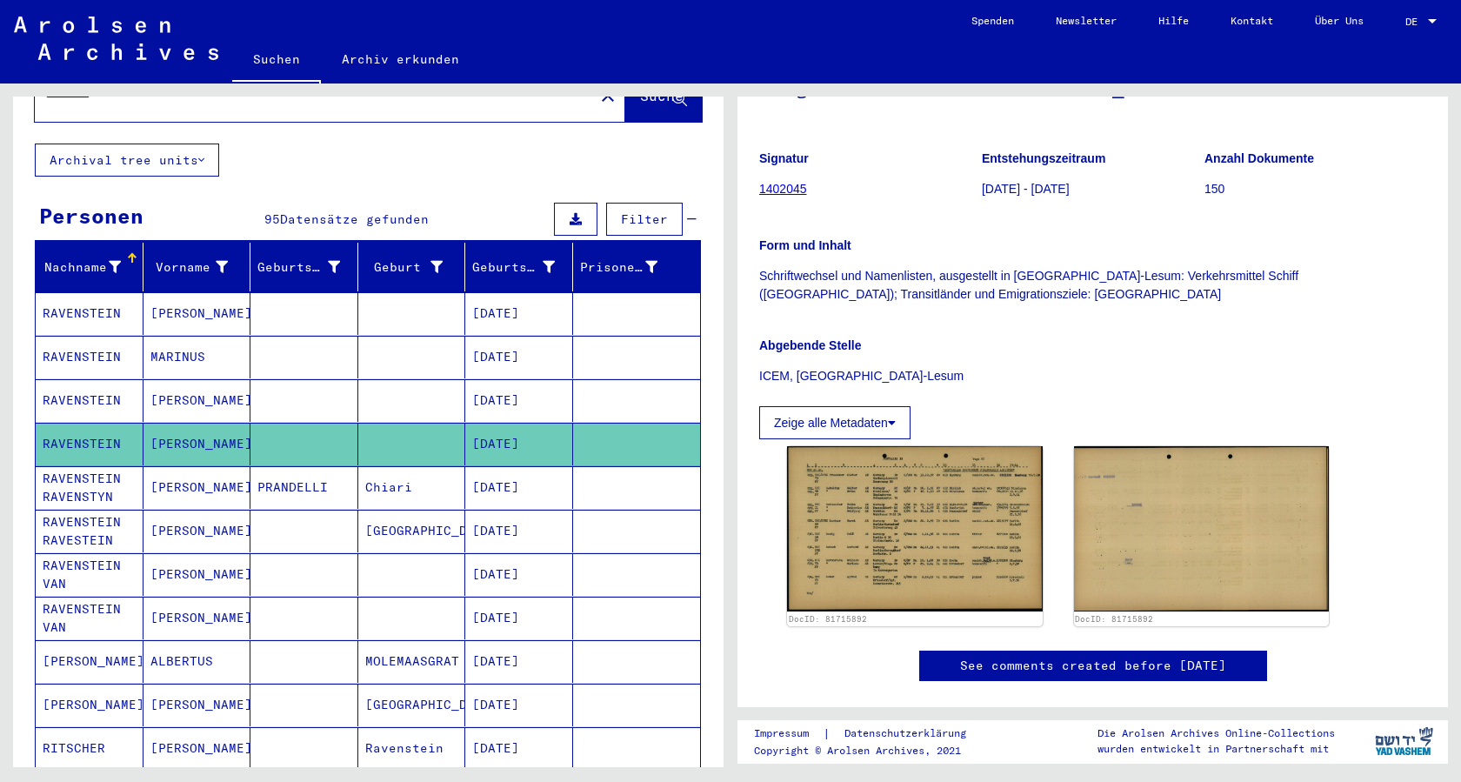
click at [54, 423] on mat-cell "RAVENSTEIN" at bounding box center [90, 444] width 108 height 43
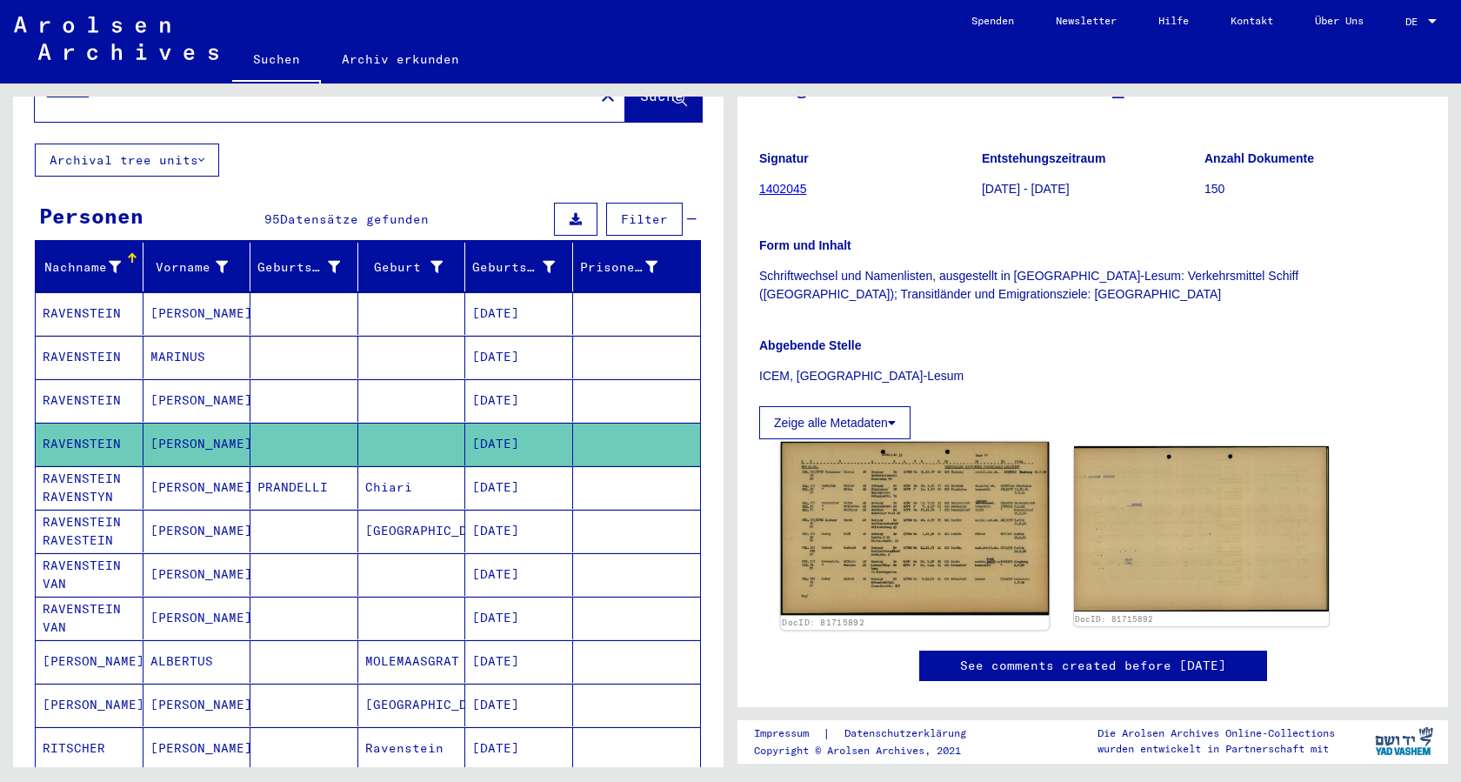
click at [902, 490] on img at bounding box center [915, 528] width 268 height 173
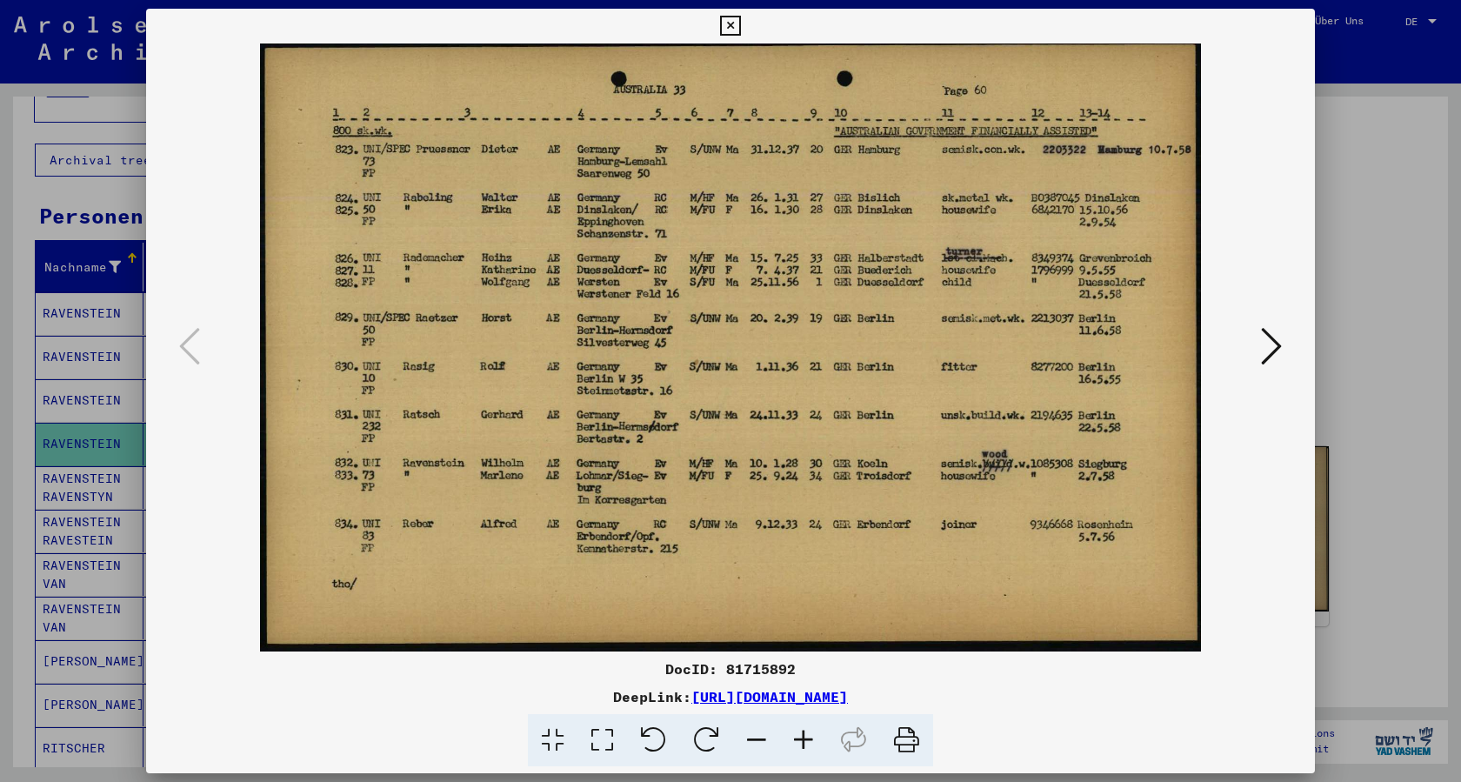
click at [740, 21] on icon at bounding box center [730, 26] width 20 height 21
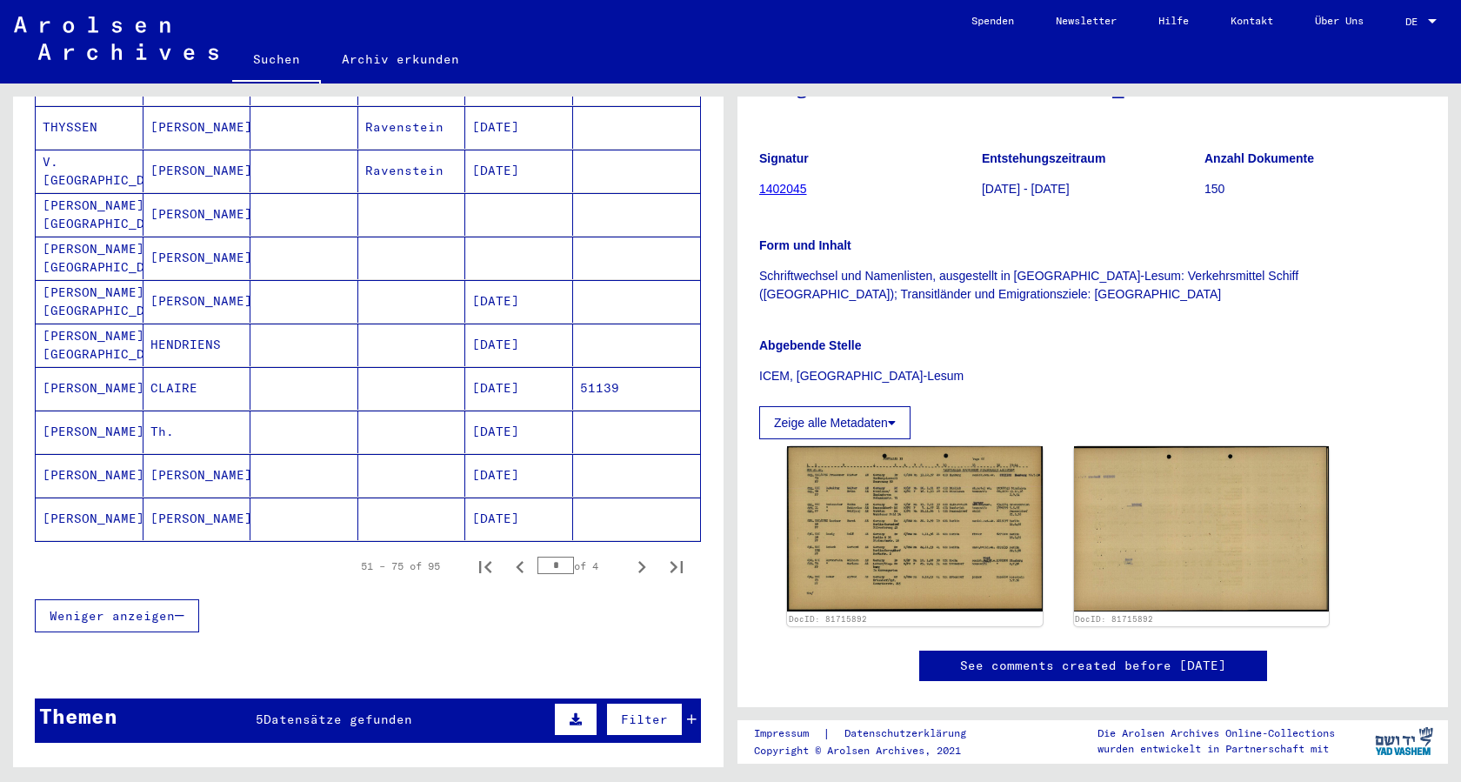
scroll to position [1096, 0]
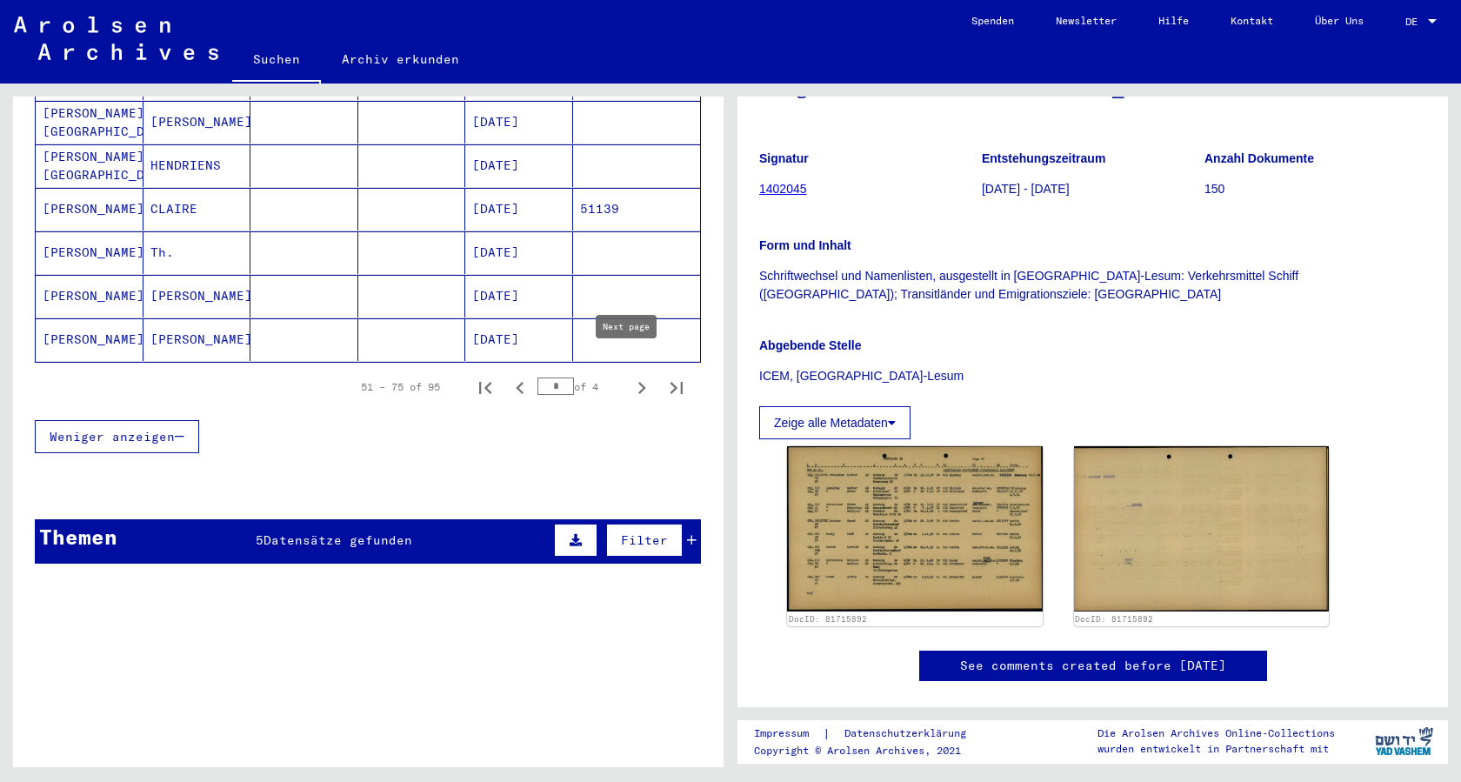
click at [638, 382] on icon "Next page" at bounding box center [642, 388] width 8 height 12
type input "*"
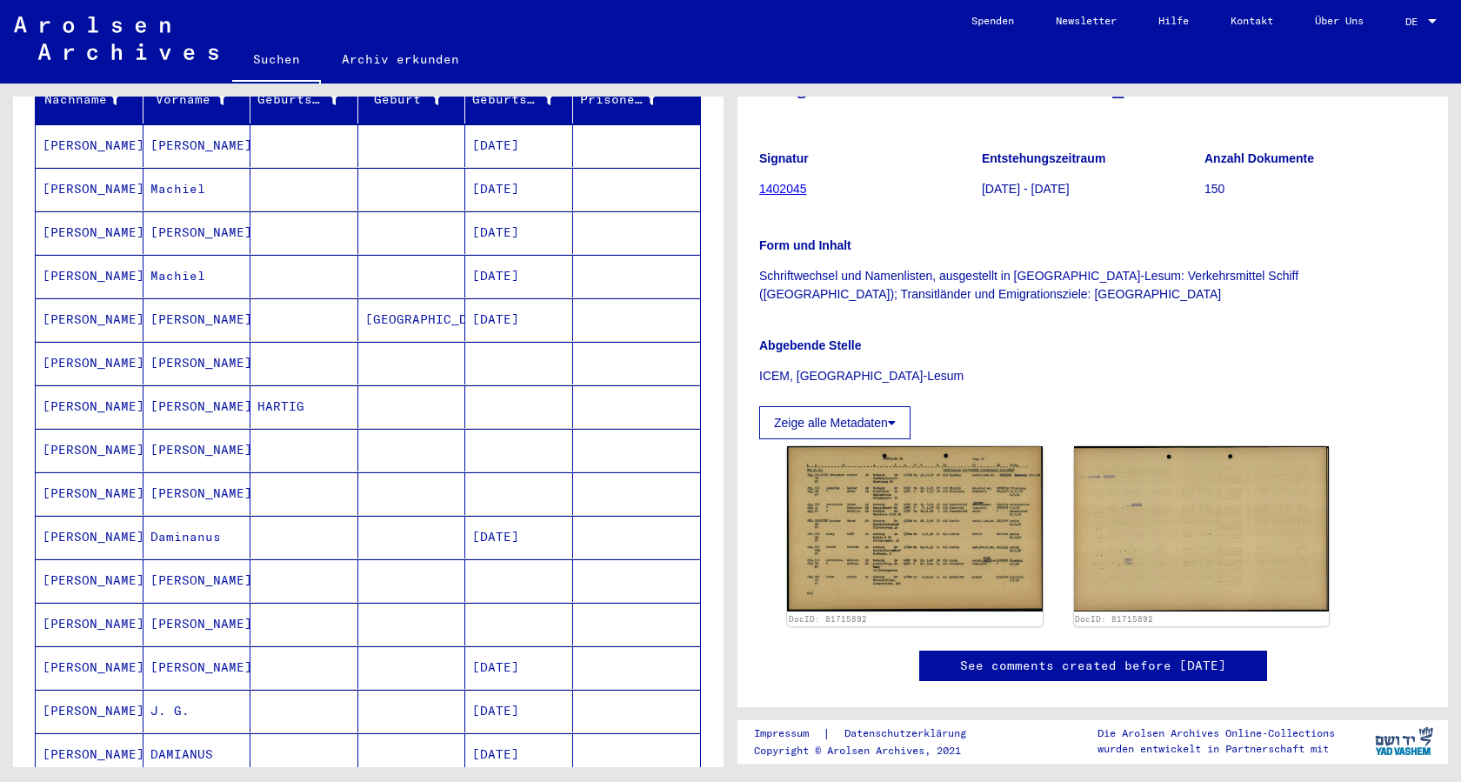
scroll to position [1095, 0]
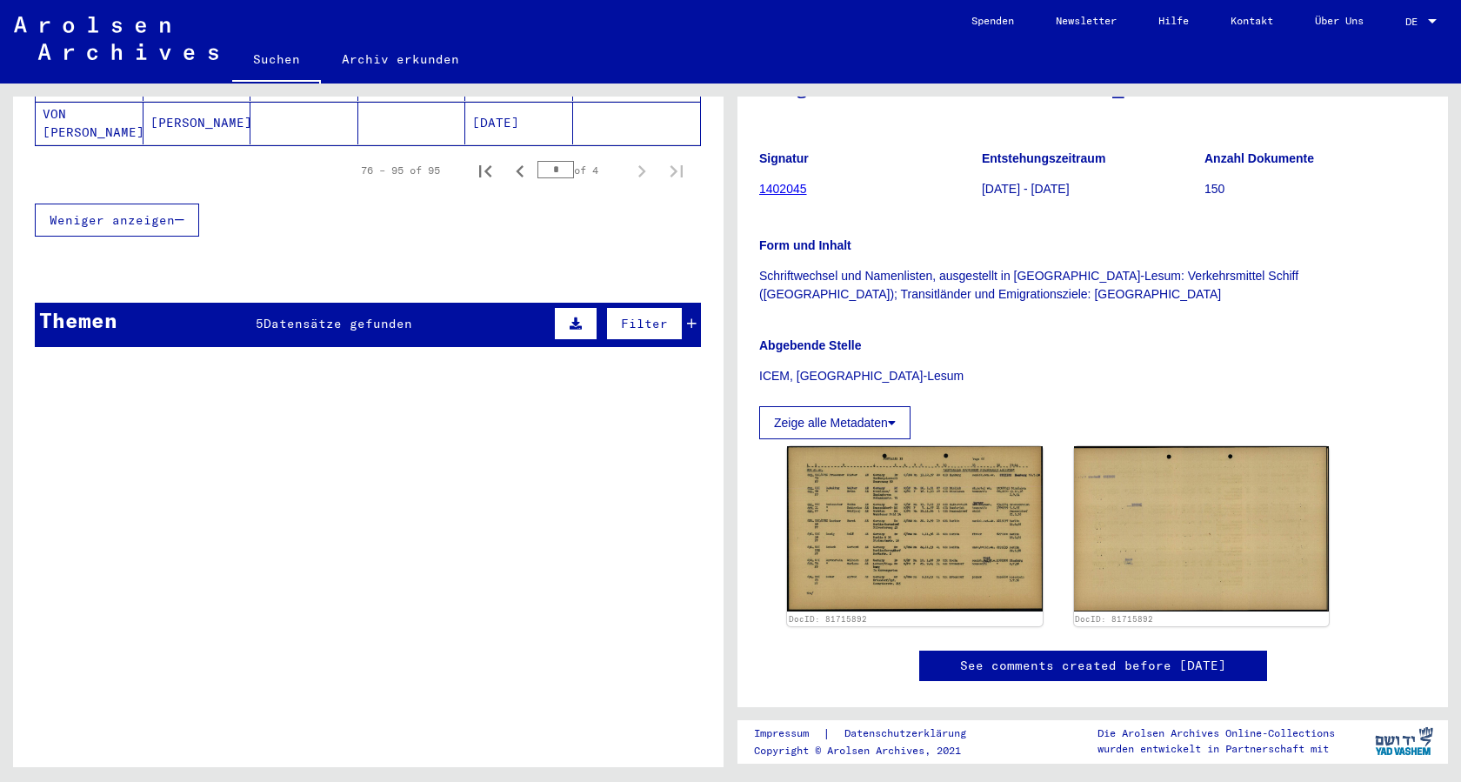
click at [300, 315] on div "Themen 5 Datensätze gefunden Filter" at bounding box center [368, 325] width 666 height 44
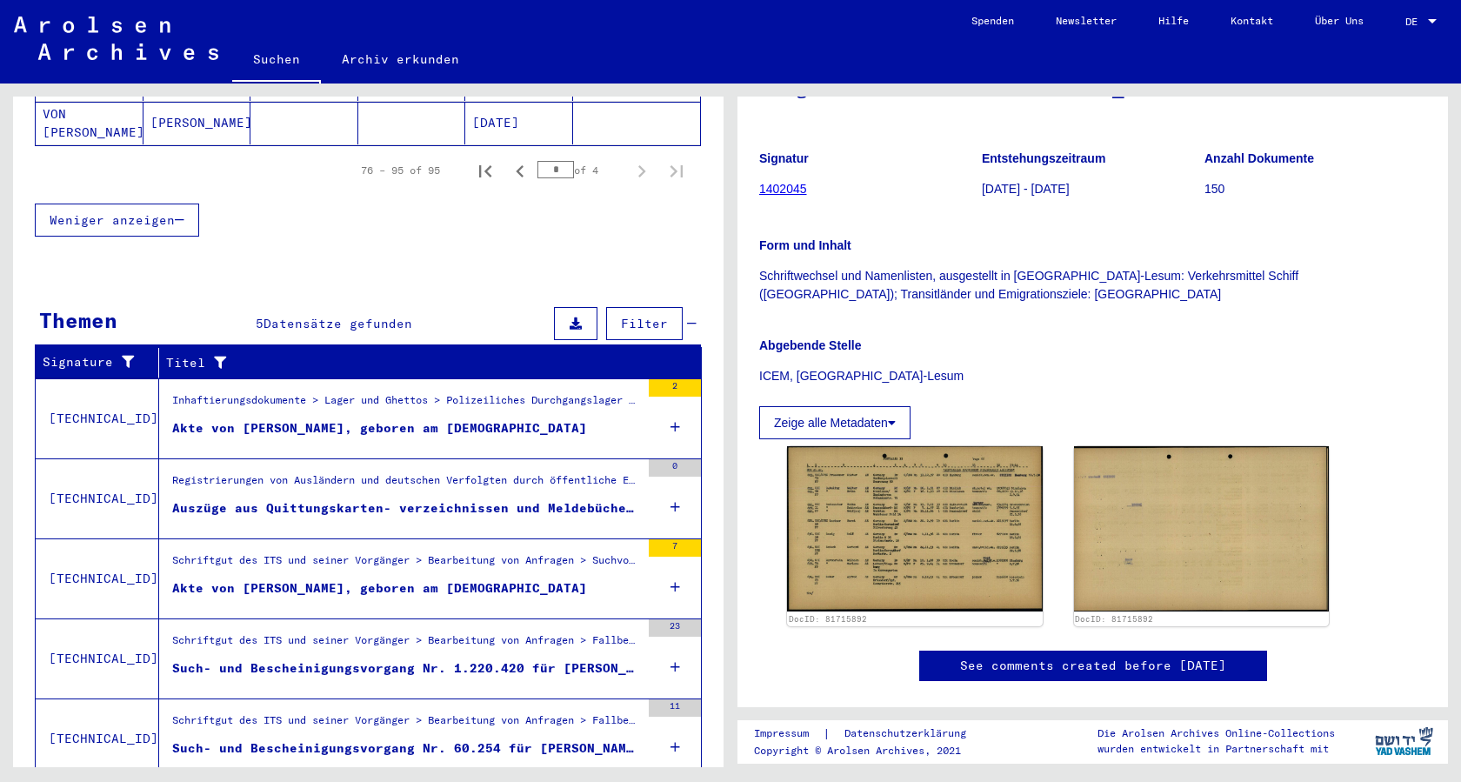
click at [313, 419] on div "Akte von [PERSON_NAME], geboren am [DEMOGRAPHIC_DATA]" at bounding box center [379, 428] width 415 height 18
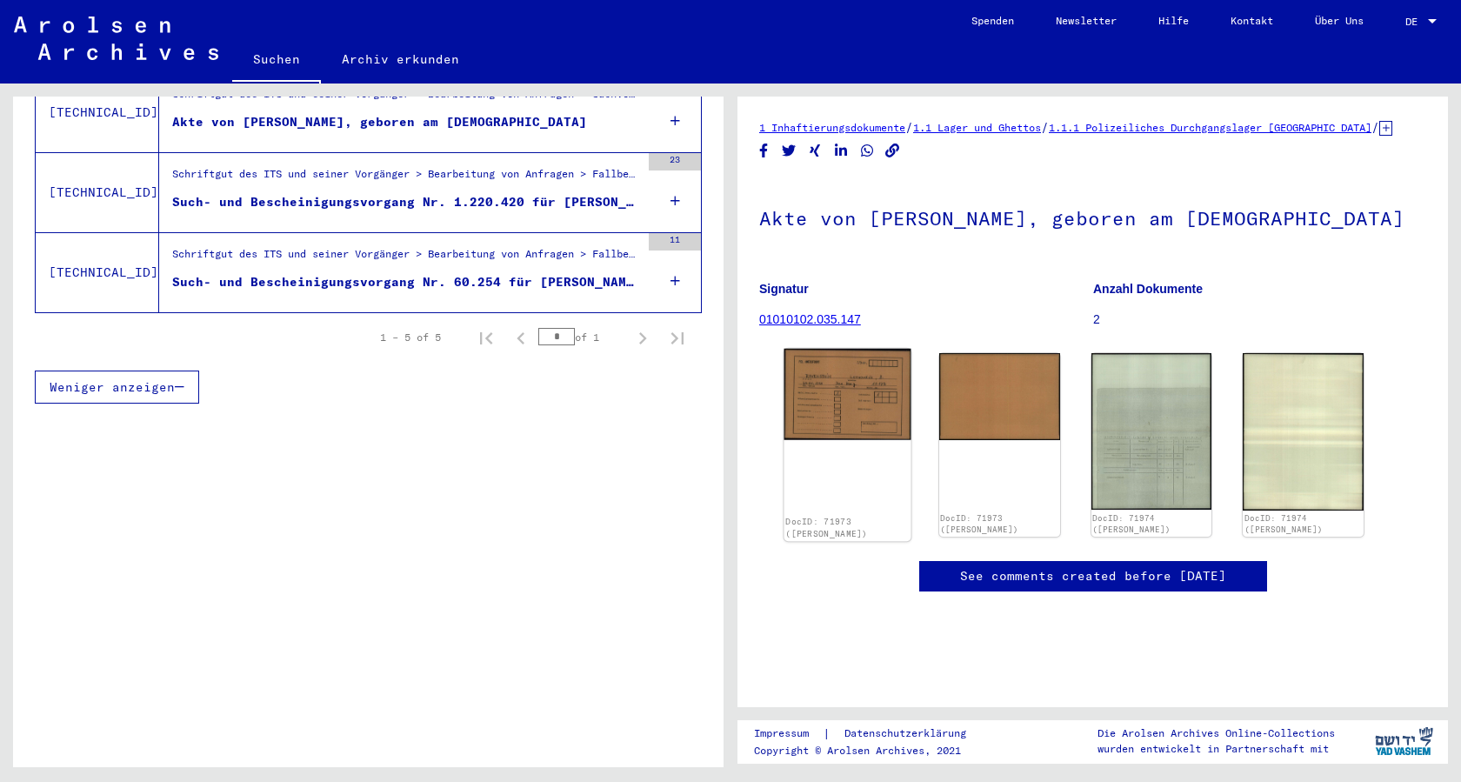
click at [840, 425] on img at bounding box center [847, 394] width 127 height 91
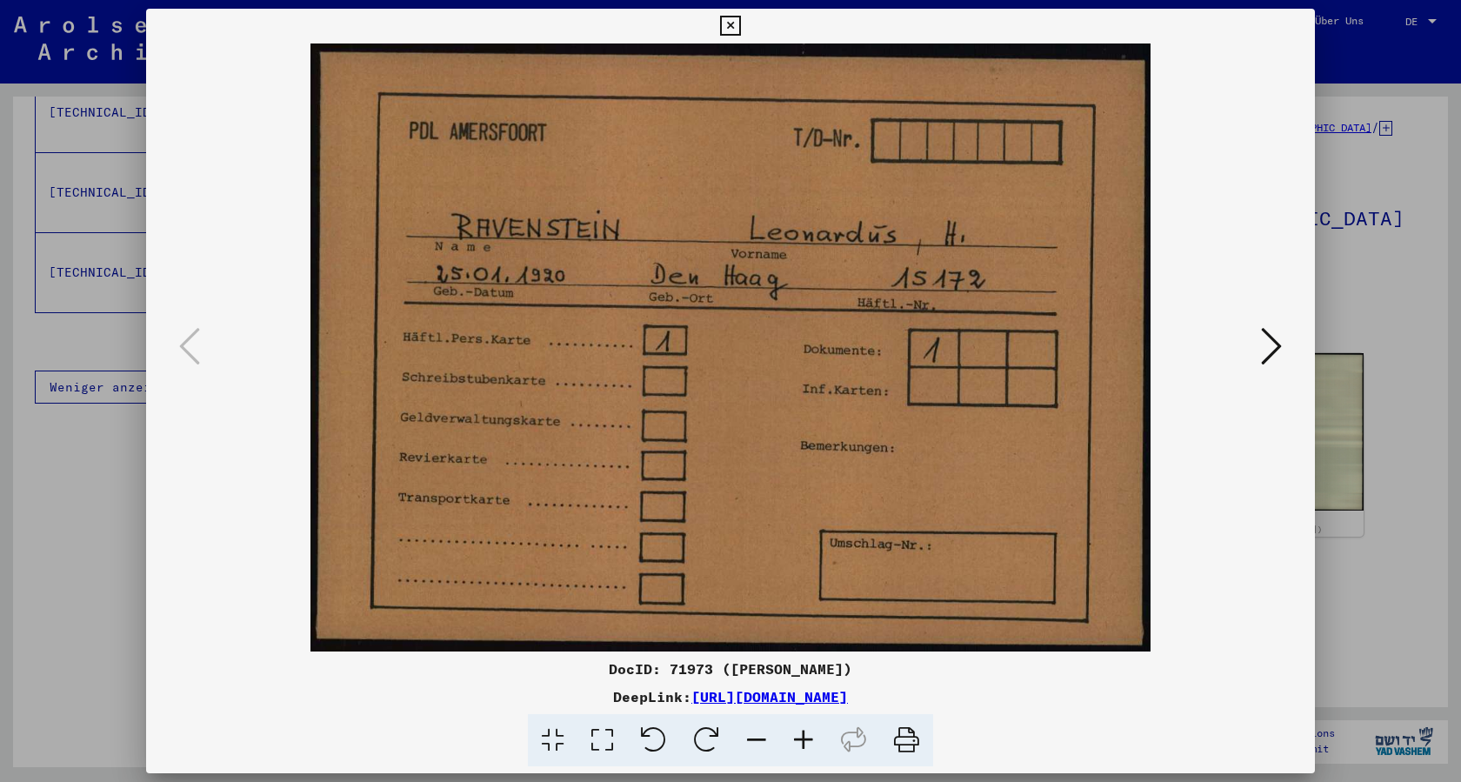
click at [740, 22] on icon at bounding box center [730, 26] width 20 height 21
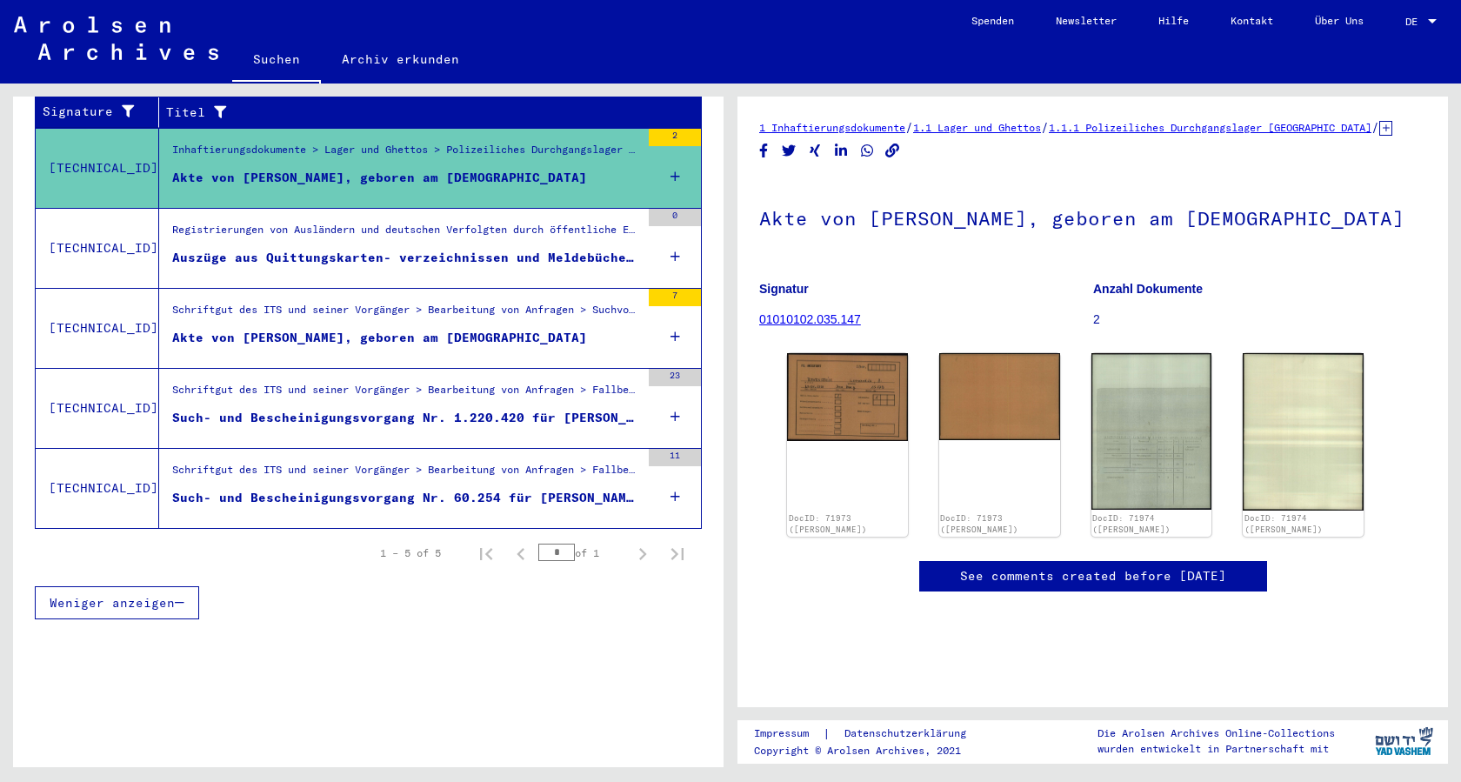
scroll to position [327, 0]
click at [315, 248] on div "Auszüge aus Quittungskarten- verzeichnissen und Meldebüchern verschiedener Geme…" at bounding box center [406, 257] width 468 height 18
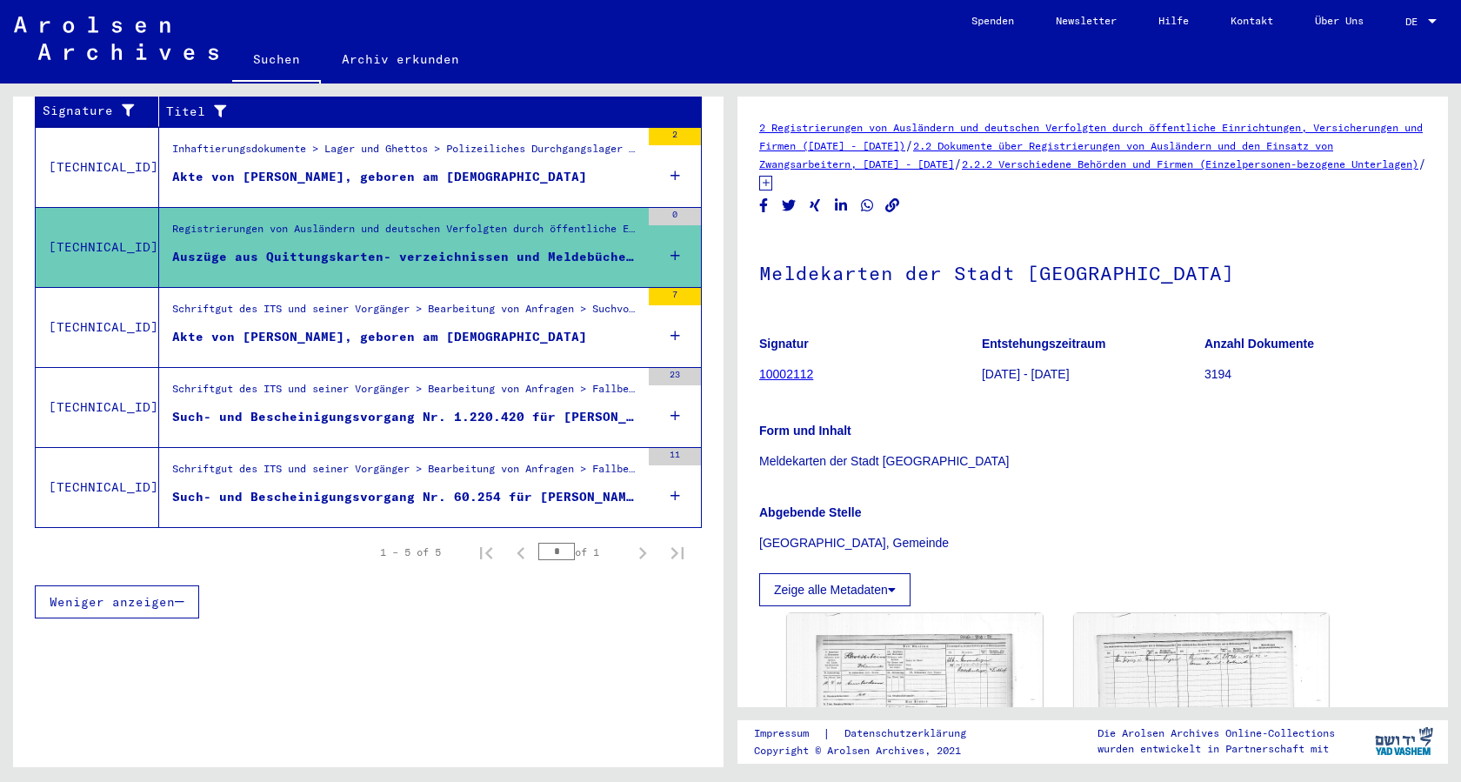
click at [93, 594] on span "Weniger anzeigen" at bounding box center [112, 602] width 125 height 16
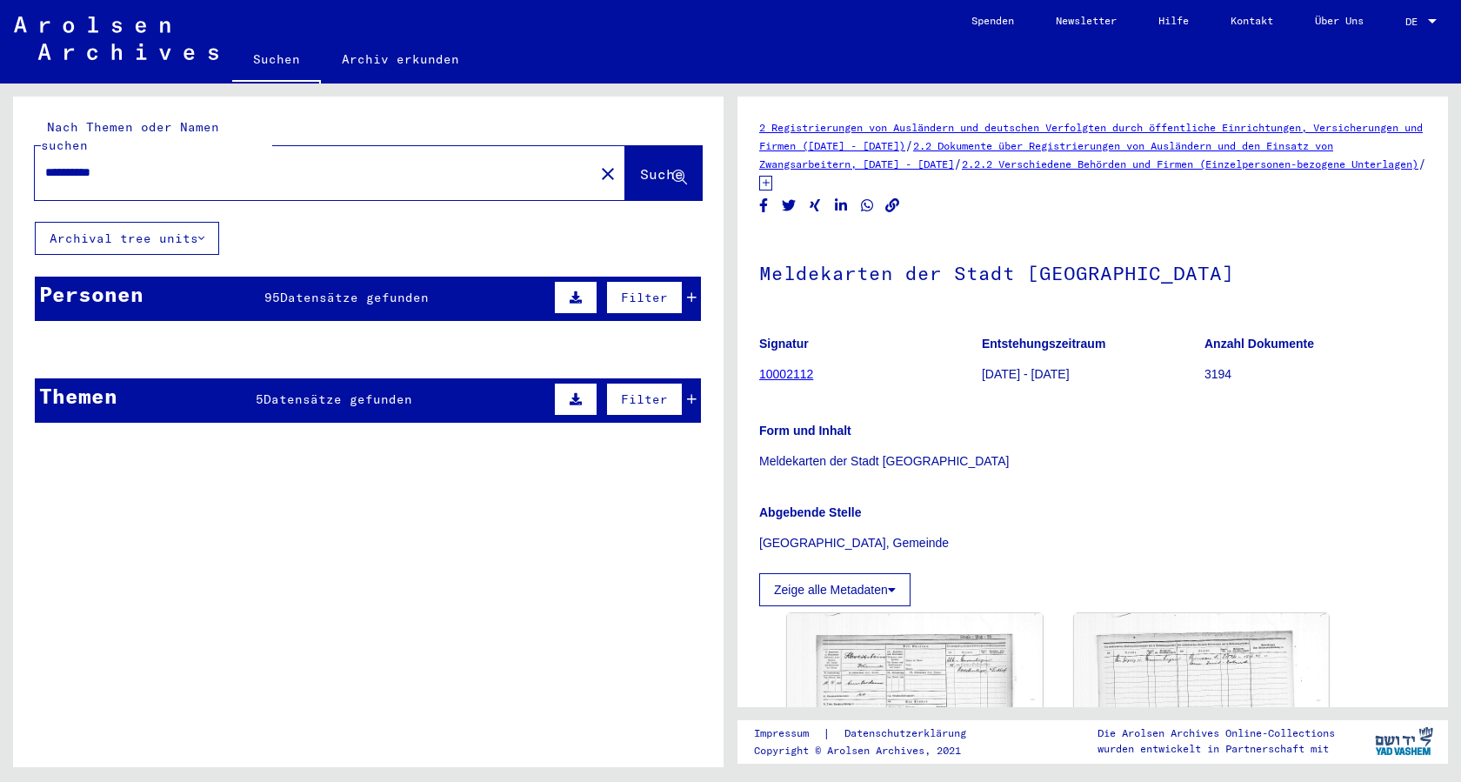
click at [130, 163] on input "**********" at bounding box center [314, 172] width 538 height 18
click at [640, 165] on span "Suche" at bounding box center [661, 173] width 43 height 17
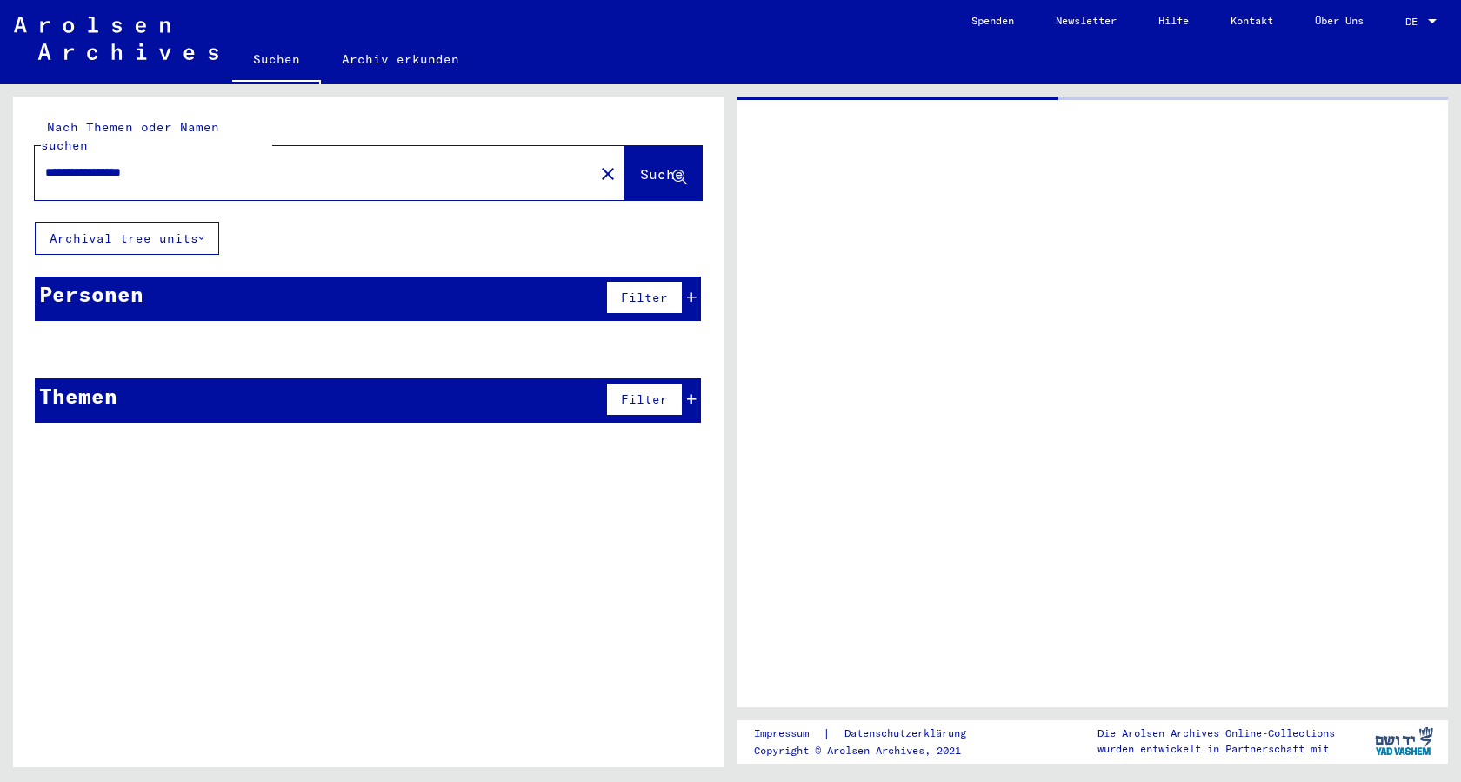
type input "**********"
